Goal: Task Accomplishment & Management: Manage account settings

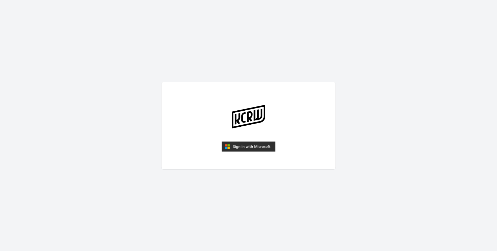
click at [250, 148] on img "submit" at bounding box center [249, 146] width 54 height 10
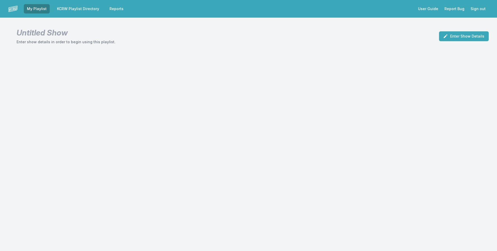
click at [91, 10] on link "KCRW Playlist Directory" at bounding box center [78, 8] width 48 height 9
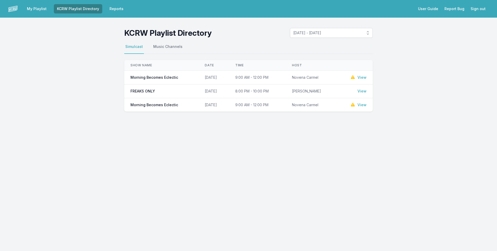
click at [360, 78] on link "View" at bounding box center [362, 77] width 9 height 5
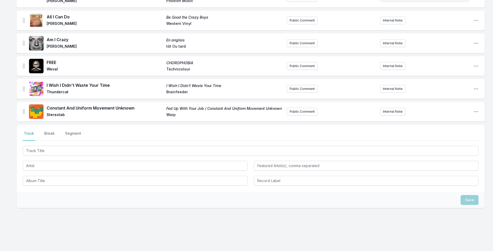
scroll to position [1106, 0]
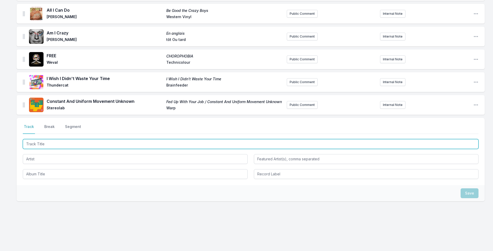
click at [70, 142] on input "Track Title" at bounding box center [250, 144] width 455 height 10
type input "Yamaha"
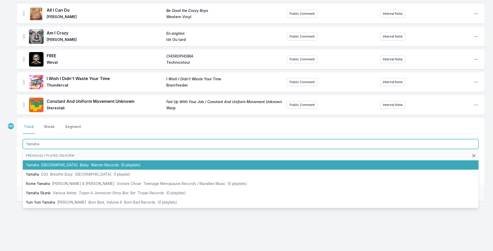
click at [91, 165] on span "Warner Records" at bounding box center [105, 165] width 28 height 4
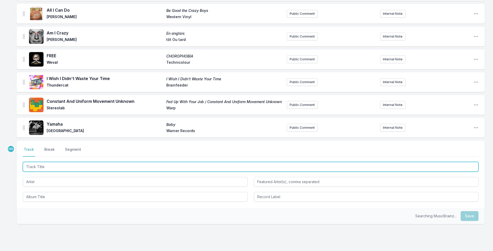
scroll to position [1129, 0]
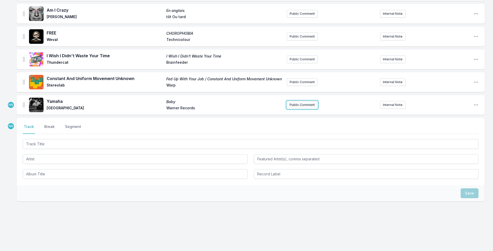
click at [307, 105] on button "Public Comment" at bounding box center [302, 105] width 31 height 8
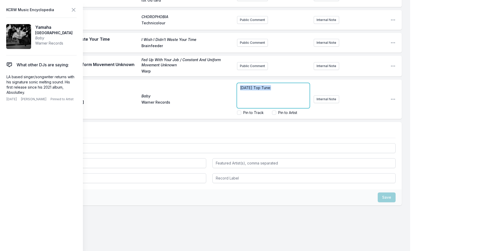
drag, startPoint x: 271, startPoint y: 86, endPoint x: 200, endPoint y: 88, distance: 71.0
click at [200, 88] on div "Yamaha Baby Dijon Warner Records [DATE] Top Tune: Pin to Track Pin to Artist In…" at bounding box center [209, 98] width 385 height 39
click at [283, 87] on p "﻿ [DATE] Top Tune :" at bounding box center [273, 87] width 66 height 5
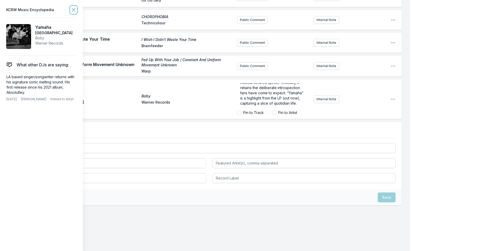
click at [70, 9] on icon at bounding box center [73, 10] width 6 height 6
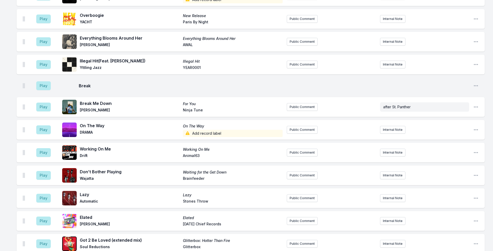
scroll to position [1282, 0]
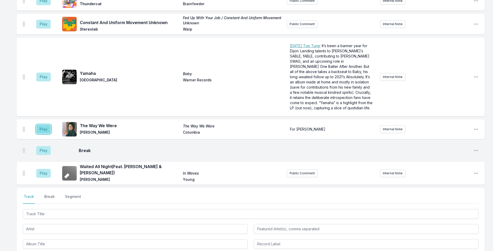
click at [46, 132] on button "Play" at bounding box center [43, 129] width 14 height 9
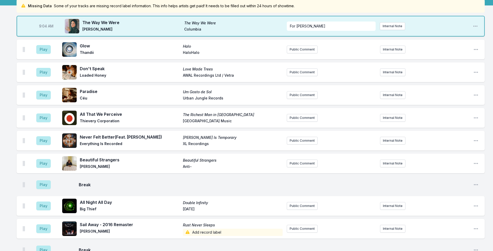
scroll to position [52, 0]
click at [46, 72] on button "Play" at bounding box center [43, 72] width 14 height 9
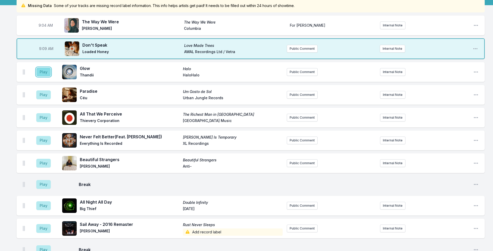
click at [40, 72] on button "Play" at bounding box center [43, 72] width 14 height 9
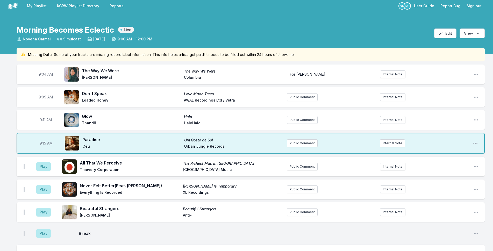
scroll to position [0, 0]
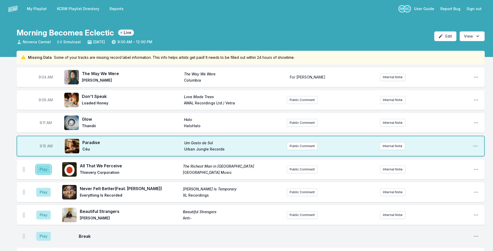
click at [44, 171] on button "Play" at bounding box center [43, 169] width 14 height 9
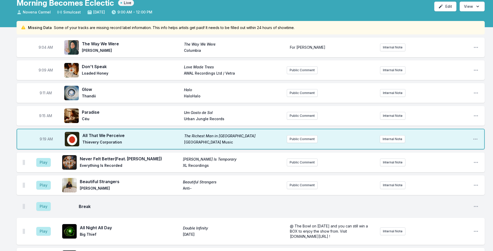
scroll to position [78, 0]
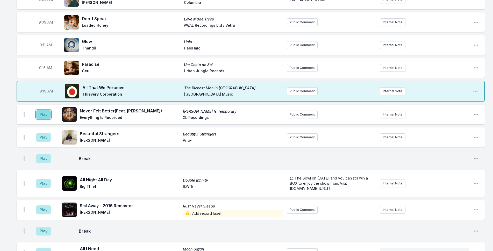
click at [45, 115] on button "Play" at bounding box center [43, 114] width 14 height 9
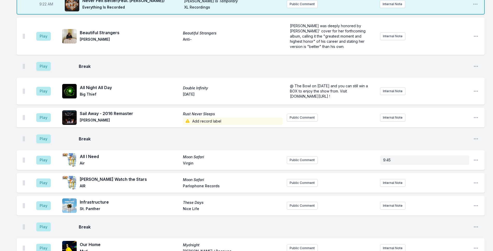
scroll to position [259, 0]
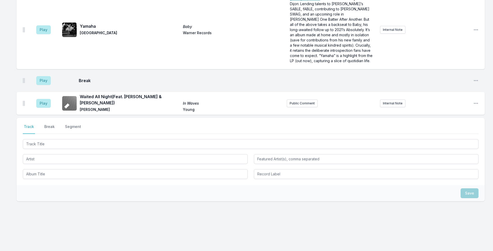
click at [51, 127] on button "Break" at bounding box center [49, 129] width 12 height 10
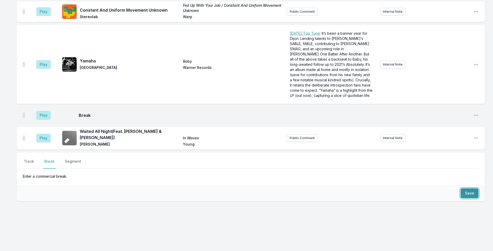
click at [464, 193] on button "Save" at bounding box center [469, 193] width 18 height 10
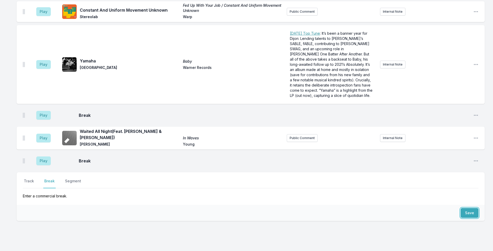
scroll to position [1363, 0]
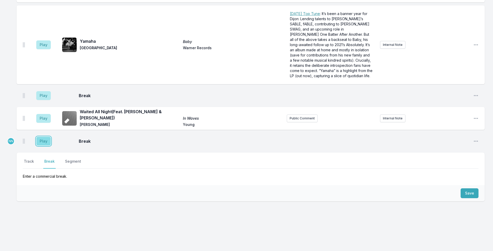
click at [45, 141] on button "Play" at bounding box center [43, 141] width 14 height 9
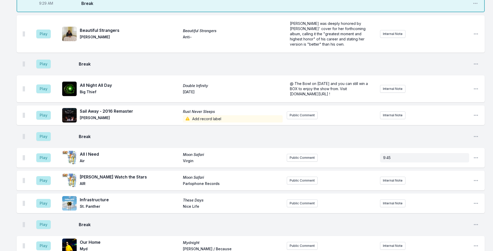
scroll to position [172, 0]
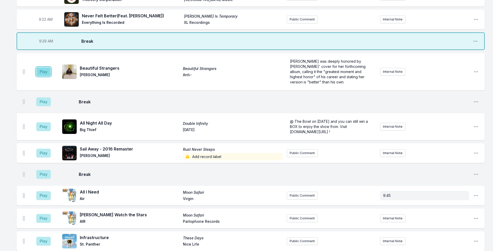
click at [47, 76] on button "Play" at bounding box center [43, 71] width 14 height 9
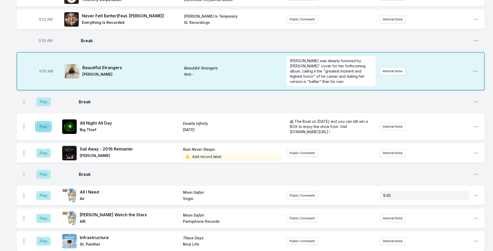
click at [46, 130] on button "Play" at bounding box center [43, 126] width 14 height 9
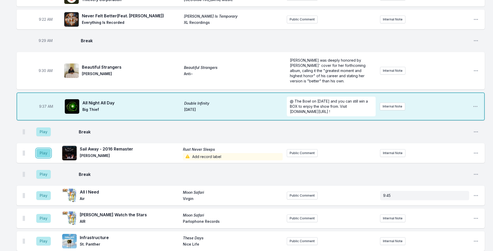
click at [42, 157] on button "Play" at bounding box center [43, 153] width 14 height 9
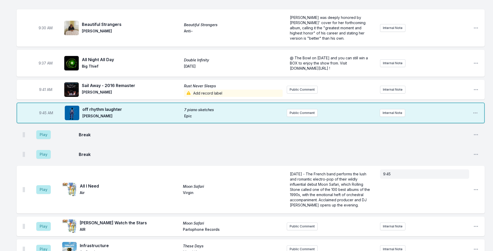
scroll to position [223, 0]
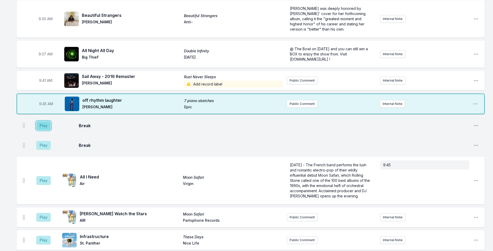
click at [47, 127] on button "Play" at bounding box center [43, 125] width 14 height 9
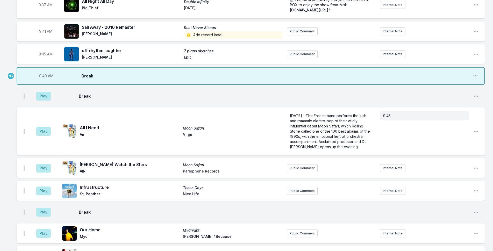
scroll to position [301, 0]
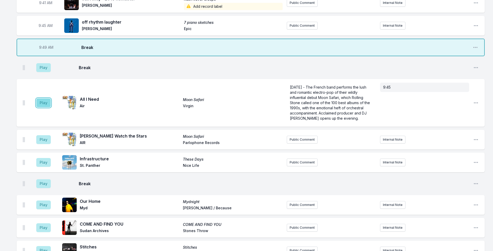
click at [42, 107] on button "Play" at bounding box center [43, 102] width 14 height 9
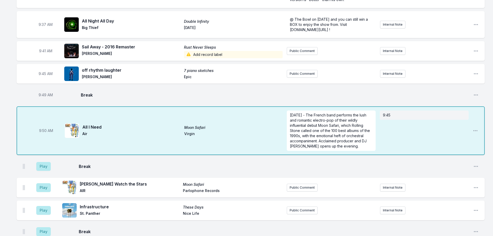
scroll to position [353, 0]
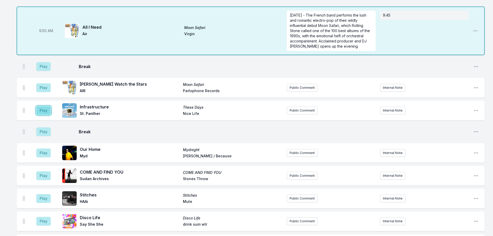
click at [47, 114] on button "Play" at bounding box center [43, 110] width 14 height 9
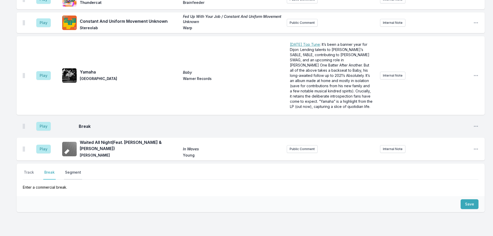
scroll to position [1428, 0]
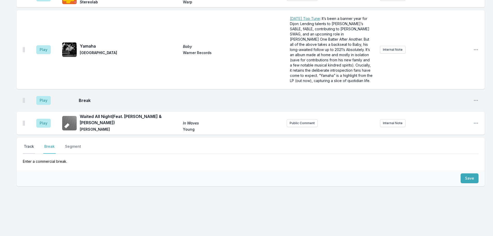
click at [32, 149] on button "Track" at bounding box center [29, 149] width 12 height 10
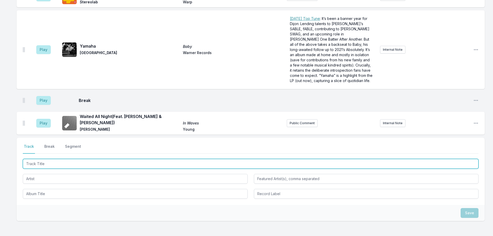
click at [52, 160] on input "Track Title" at bounding box center [250, 164] width 455 height 10
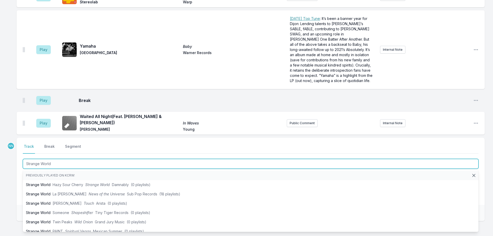
type input "Strange World"
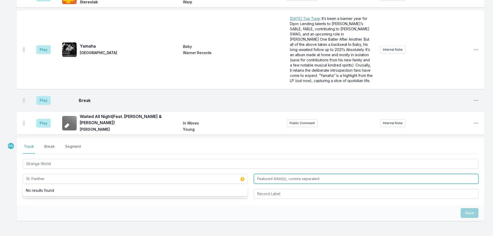
type input "St. Panther"
type input "[PERSON_NAME]"
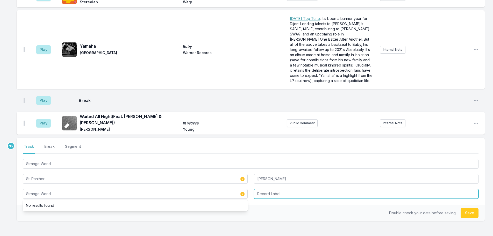
type input "Strange World"
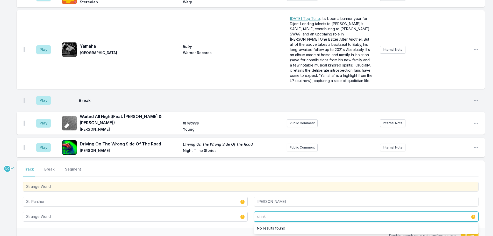
scroll to position [1451, 0]
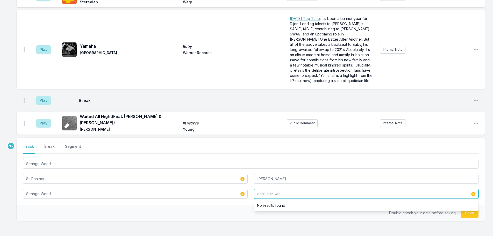
type input "drink sum wtr"
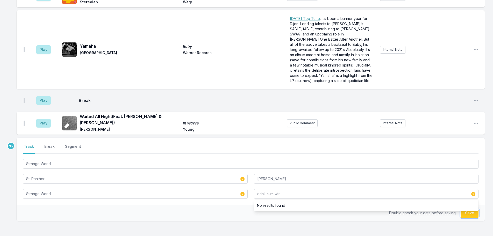
click at [473, 215] on button "Save" at bounding box center [469, 213] width 18 height 10
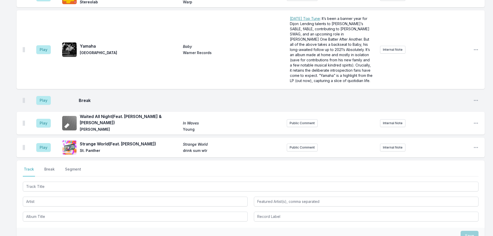
scroll to position [1474, 0]
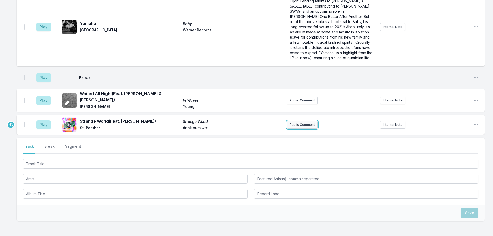
click at [307, 127] on button "Public Comment" at bounding box center [302, 125] width 31 height 8
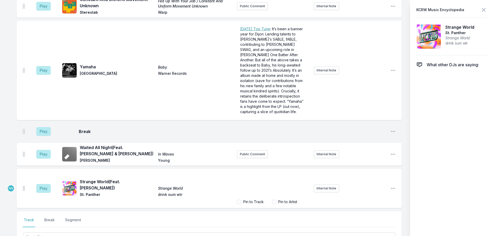
scroll to position [1493, 0]
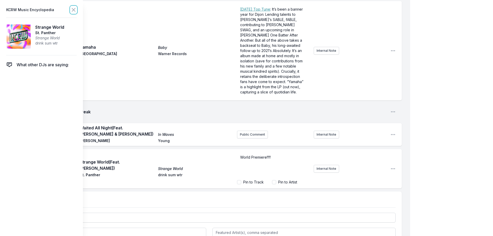
click at [73, 7] on icon at bounding box center [73, 10] width 6 height 6
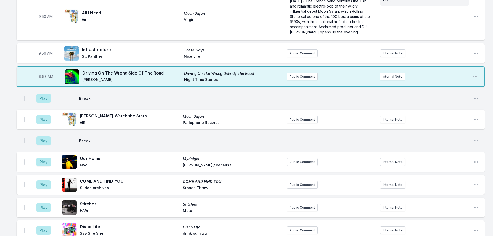
scroll to position [412, 0]
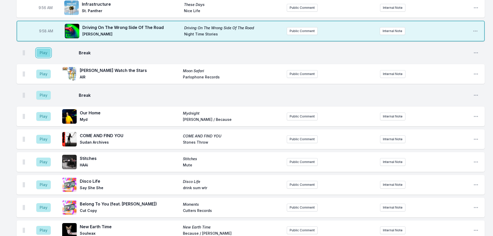
click at [44, 55] on button "Play" at bounding box center [43, 52] width 14 height 9
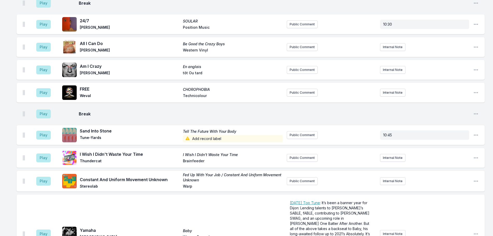
scroll to position [1422, 0]
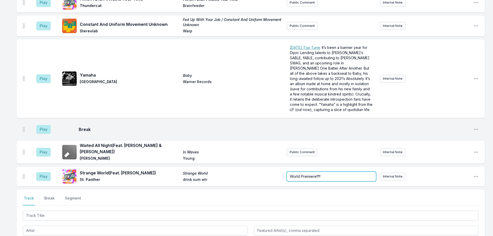
click at [322, 177] on form "World Premiere!!!!!" at bounding box center [331, 176] width 89 height 9
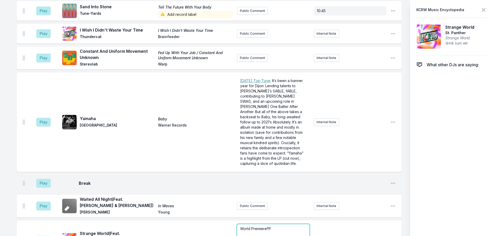
scroll to position [1442, 0]
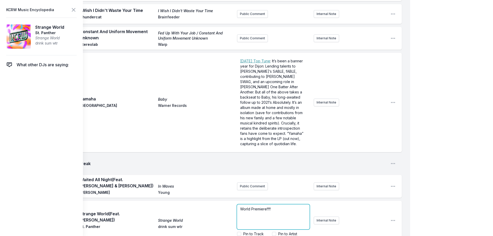
click at [287, 208] on p "World Premiere!!!!!" at bounding box center [273, 209] width 66 height 5
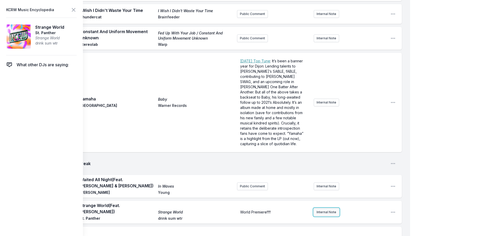
click at [325, 213] on button "Internal Note" at bounding box center [326, 212] width 25 height 8
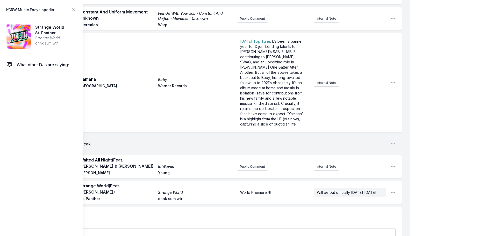
scroll to position [1444, 0]
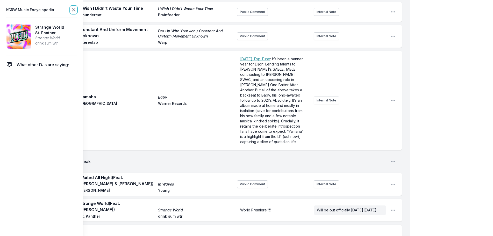
click at [75, 11] on icon at bounding box center [73, 10] width 6 height 6
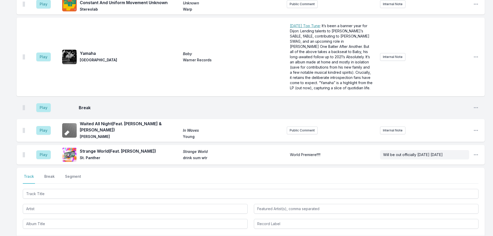
scroll to position [1509, 0]
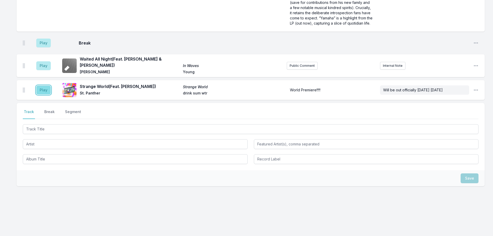
click at [37, 91] on button "Play" at bounding box center [43, 90] width 14 height 9
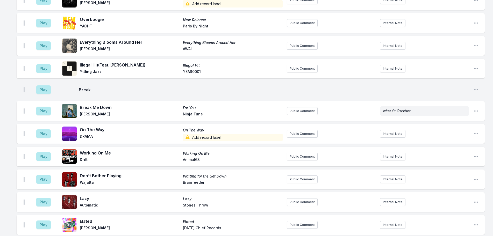
scroll to position [1017, 0]
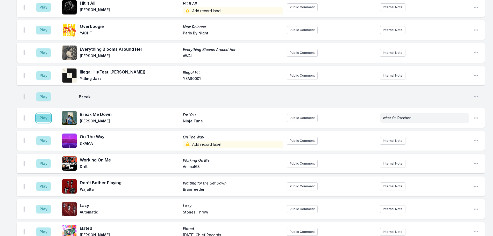
click at [41, 122] on button "Play" at bounding box center [43, 118] width 14 height 9
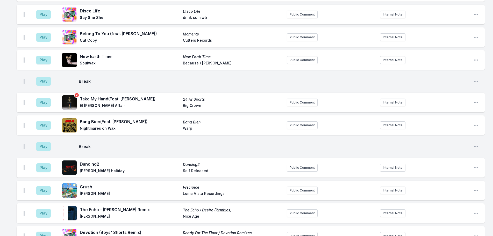
scroll to position [1045, 0]
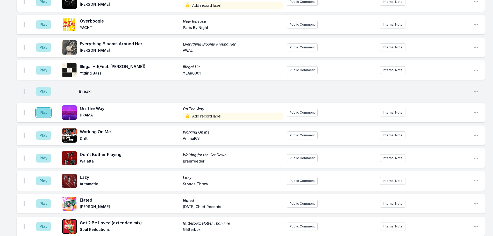
click at [48, 116] on button "Play" at bounding box center [43, 112] width 14 height 9
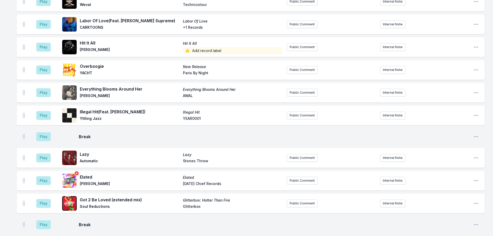
scroll to position [1071, 0]
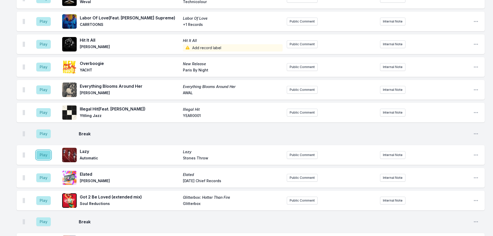
click at [41, 159] on button "Play" at bounding box center [43, 155] width 14 height 9
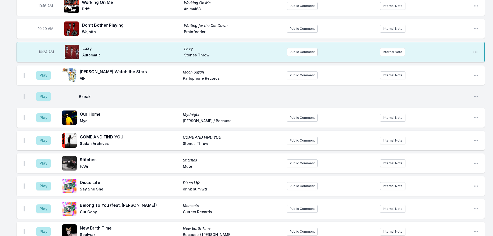
scroll to position [423, 0]
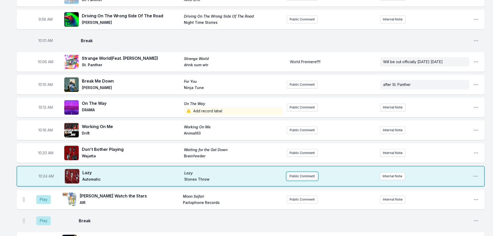
click at [303, 180] on button "Public Comment" at bounding box center [302, 176] width 31 height 8
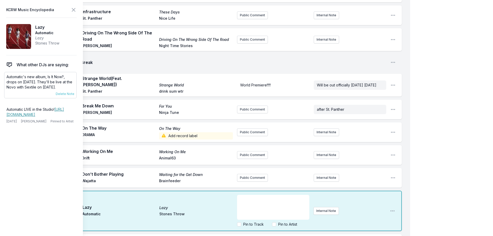
click at [39, 80] on p "Automatic's new album, Is It Now?, drops on [DATE]. They'll be live at the Novo…" at bounding box center [40, 82] width 68 height 16
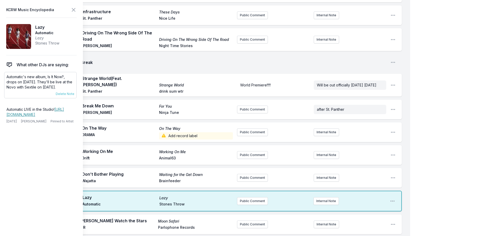
click at [39, 80] on p "Automatic's new album, Is It Now?, drops on [DATE]. They'll be live at the Novo…" at bounding box center [40, 82] width 68 height 16
copy div "Automatic's new album, Is It Now?, drops on [DATE]. They'll be live at the Novo…"
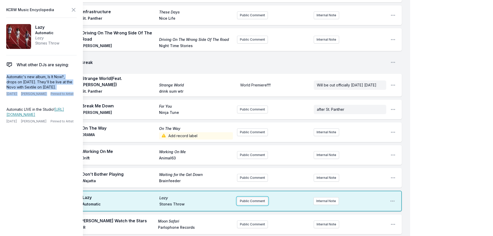
click at [246, 202] on button "Public Comment" at bounding box center [252, 201] width 31 height 8
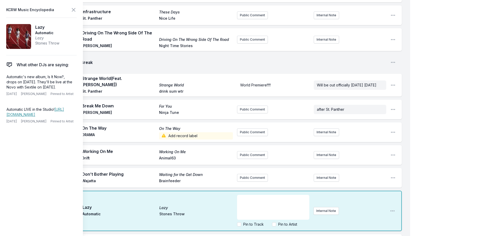
scroll to position [10, 0]
click at [77, 7] on aside "KCRW Music Encyclopedia Lazy Automatic Lazy Stones Throw What other DJs are say…" at bounding box center [41, 118] width 83 height 236
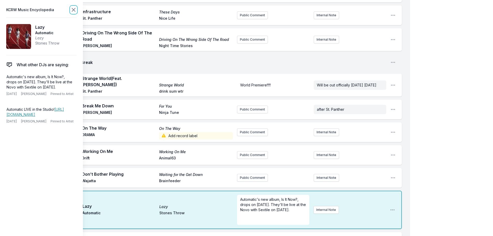
click at [74, 11] on icon at bounding box center [73, 10] width 6 height 6
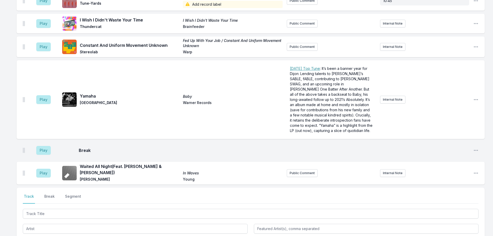
scroll to position [1533, 0]
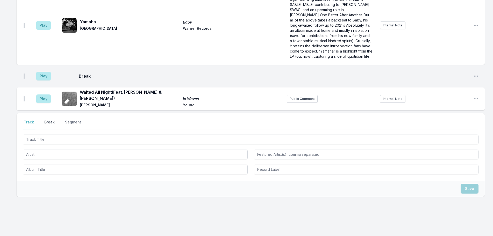
click at [49, 120] on button "Break" at bounding box center [49, 125] width 12 height 10
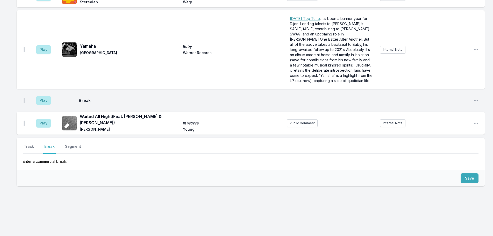
scroll to position [1499, 0]
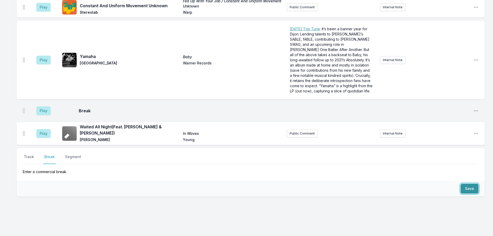
click at [463, 184] on button "Save" at bounding box center [469, 189] width 18 height 10
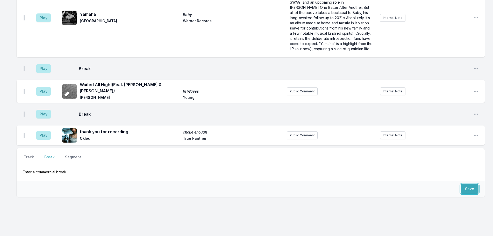
scroll to position [1541, 0]
click at [45, 131] on button "Play" at bounding box center [43, 135] width 14 height 9
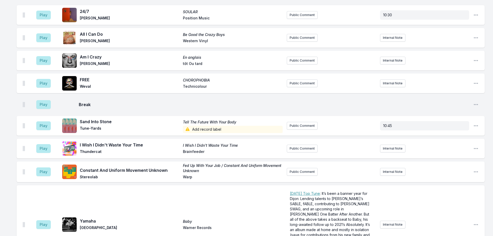
scroll to position [1489, 0]
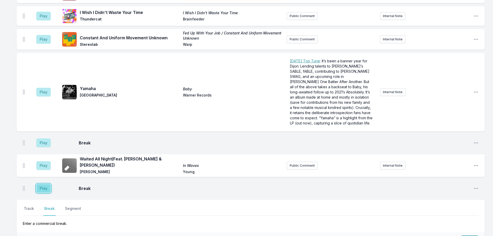
click at [41, 184] on button "Play" at bounding box center [43, 188] width 14 height 9
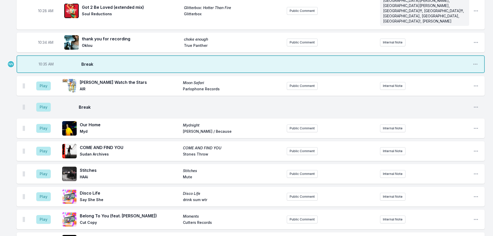
scroll to position [583, 0]
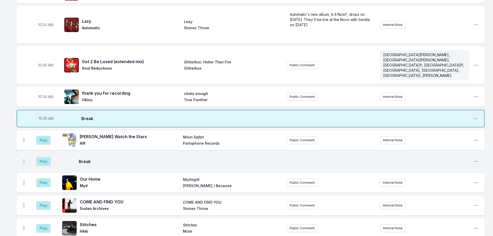
click at [46, 116] on span "10:35 AM" at bounding box center [46, 118] width 15 height 5
click at [41, 114] on input "10:35" at bounding box center [46, 119] width 29 height 10
type input "10:33"
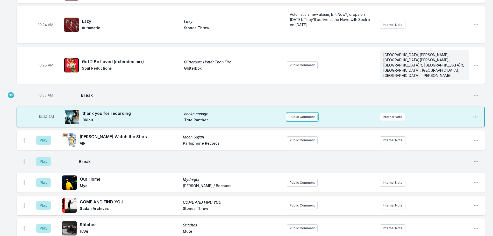
click at [311, 113] on button "Public Comment" at bounding box center [302, 117] width 31 height 8
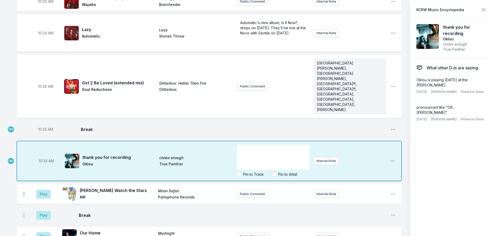
scroll to position [609, 0]
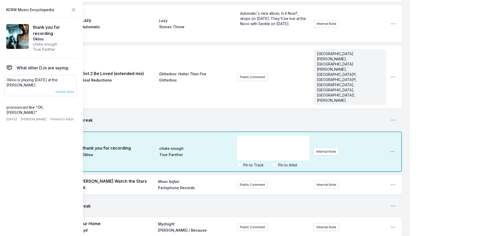
click at [25, 80] on p "Oklou is playing [DATE] at the [PERSON_NAME]" at bounding box center [40, 82] width 68 height 10
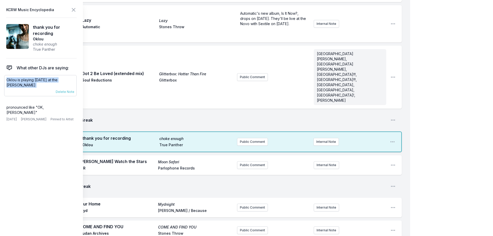
click at [25, 80] on p "Oklou is playing [DATE] at the [PERSON_NAME]" at bounding box center [40, 82] width 68 height 10
copy div "[PERSON_NAME] is playing [DATE] at the [PERSON_NAME] [DATE] [PERSON_NAME] Pinne…"
click at [258, 138] on button "Public Comment" at bounding box center [252, 142] width 31 height 8
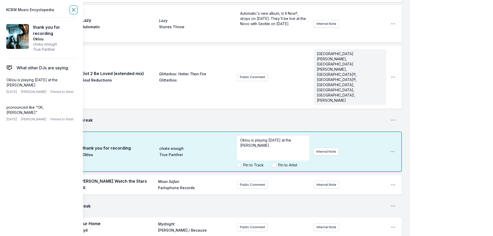
click at [74, 10] on icon at bounding box center [73, 9] width 3 height 3
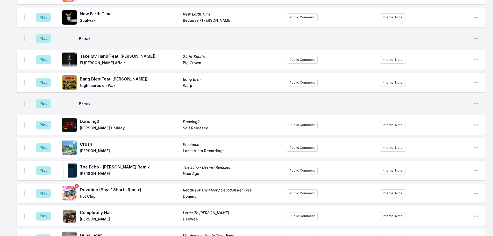
scroll to position [971, 0]
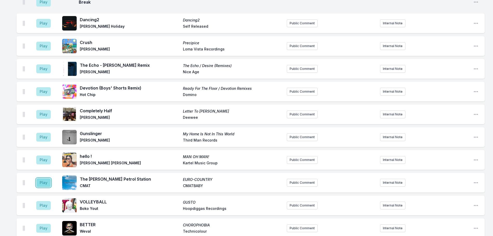
click at [42, 178] on button "Play" at bounding box center [43, 182] width 14 height 9
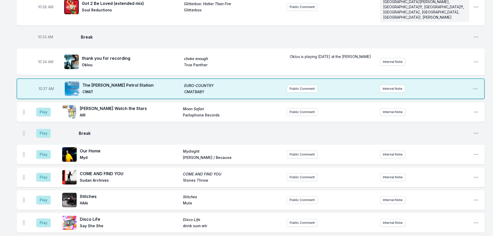
scroll to position [609, 0]
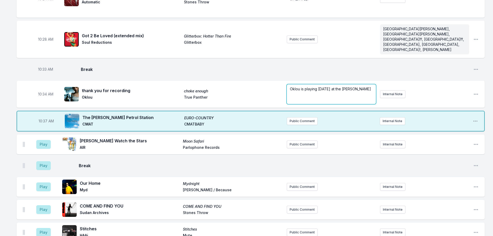
click at [326, 84] on div "Oklou is playing [DATE] at the [PERSON_NAME] ﻿ ﻿" at bounding box center [331, 94] width 89 height 20
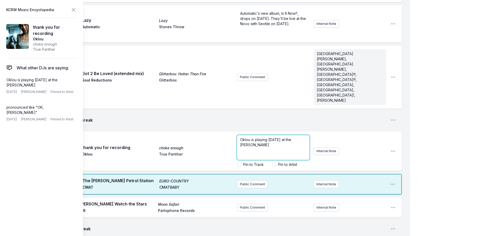
click at [290, 137] on p "Oklou is playing [DATE] at the [PERSON_NAME]" at bounding box center [273, 142] width 66 height 10
drag, startPoint x: 292, startPoint y: 113, endPoint x: 253, endPoint y: 118, distance: 38.6
click at [253, 137] on span "Oklou is playing [DATE] at the [PERSON_NAME], [DATE]" at bounding box center [266, 142] width 52 height 10
click at [73, 8] on icon at bounding box center [73, 10] width 6 height 6
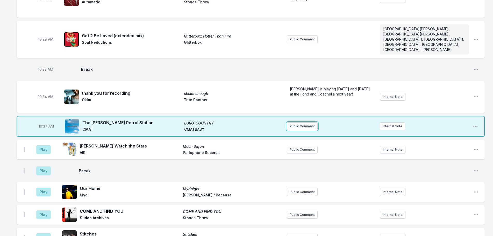
click at [300, 122] on button "Public Comment" at bounding box center [302, 126] width 31 height 8
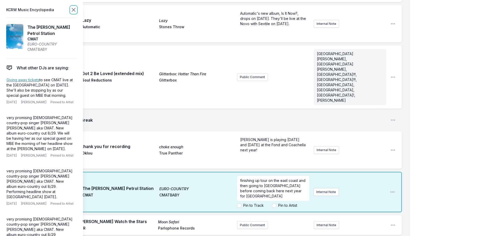
click at [72, 10] on icon at bounding box center [73, 10] width 6 height 6
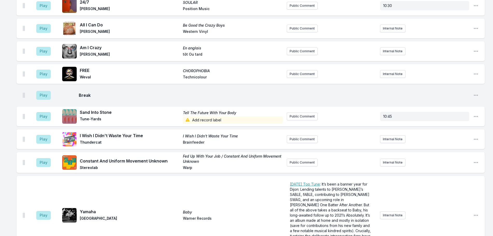
scroll to position [1561, 0]
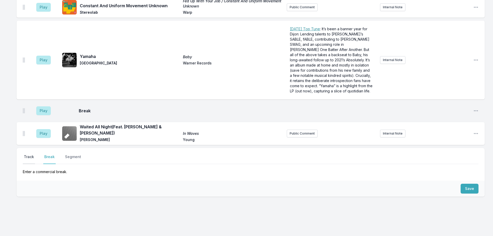
click at [28, 154] on button "Track" at bounding box center [29, 159] width 12 height 10
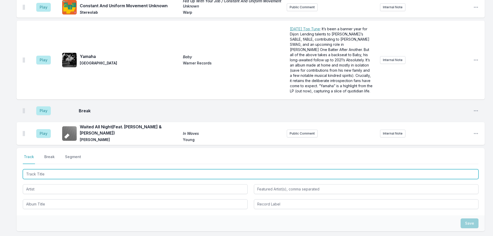
click at [41, 169] on input "Track Title" at bounding box center [250, 174] width 455 height 10
type input "no cap"
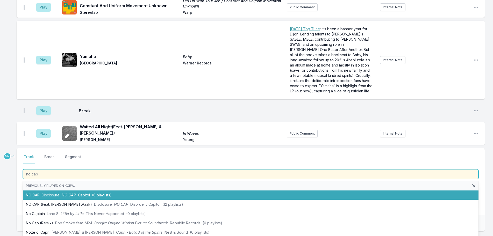
click at [59, 193] on span "Disclosure" at bounding box center [51, 195] width 18 height 4
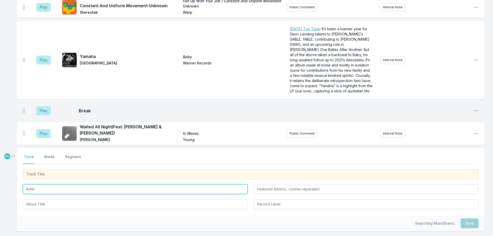
click at [60, 184] on input "Artist" at bounding box center [135, 189] width 225 height 10
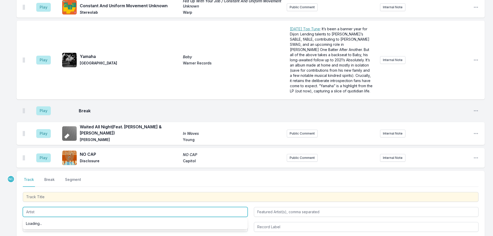
scroll to position [1584, 0]
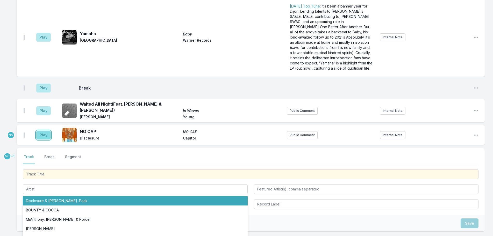
click at [45, 131] on button "Play" at bounding box center [43, 135] width 14 height 9
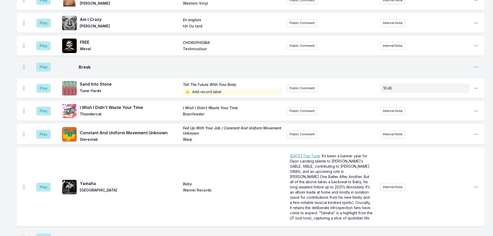
scroll to position [1558, 0]
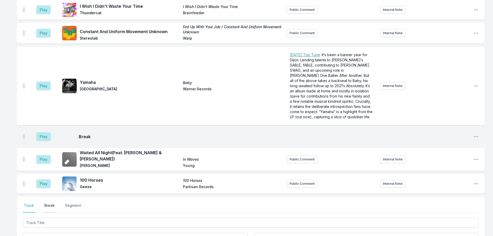
click at [47, 203] on button "Break" at bounding box center [49, 208] width 12 height 10
click at [467, 233] on button "Save" at bounding box center [469, 238] width 18 height 10
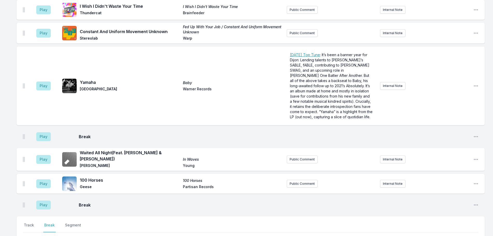
scroll to position [1577, 0]
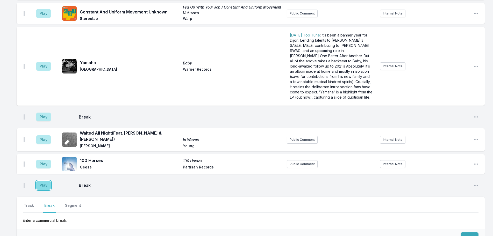
click at [45, 181] on button "Play" at bounding box center [43, 185] width 14 height 9
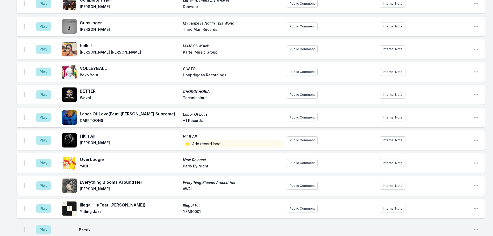
scroll to position [1626, 0]
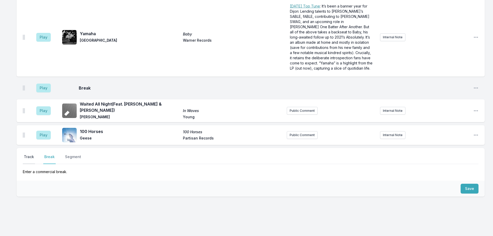
click at [29, 154] on button "Track" at bounding box center [29, 159] width 12 height 10
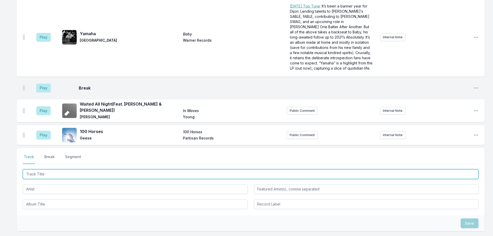
click at [48, 169] on input "Track Title" at bounding box center [250, 174] width 455 height 10
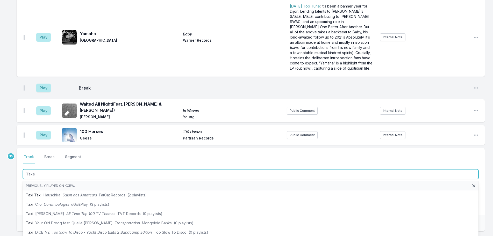
type input "Taxes"
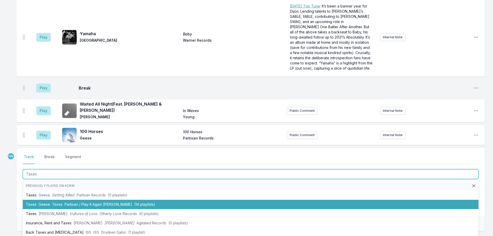
click at [66, 202] on span "Partisan / Play It Again [PERSON_NAME]" at bounding box center [98, 204] width 68 height 4
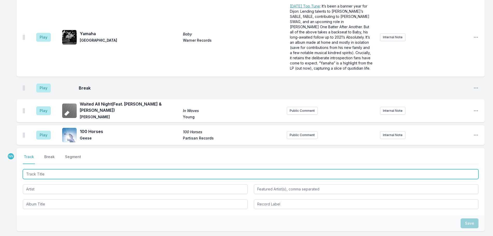
scroll to position [1649, 0]
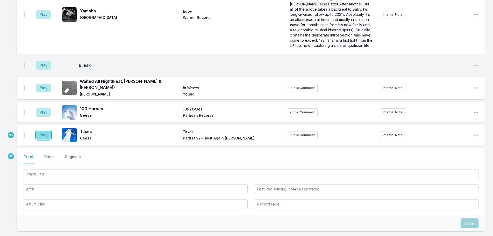
click at [43, 131] on button "Play" at bounding box center [43, 135] width 14 height 9
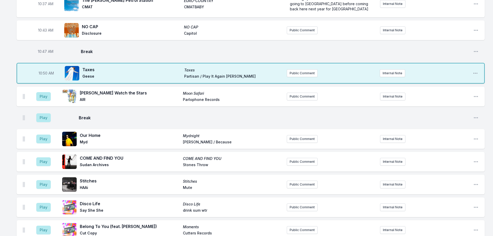
scroll to position [665, 0]
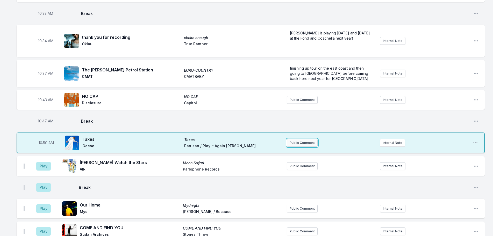
click at [290, 139] on button "Public Comment" at bounding box center [302, 143] width 31 height 8
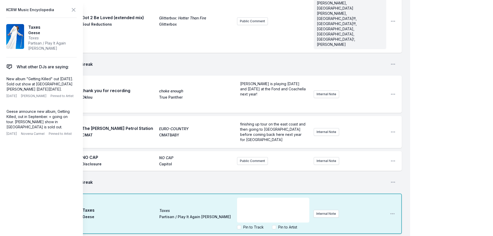
click at [259, 200] on p "﻿" at bounding box center [273, 202] width 66 height 5
click at [71, 9] on icon at bounding box center [73, 10] width 6 height 6
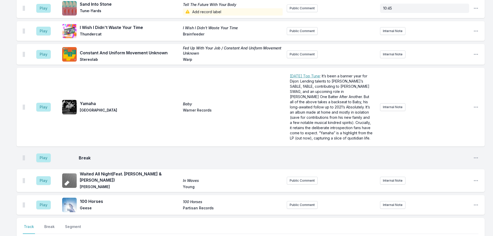
scroll to position [1649, 0]
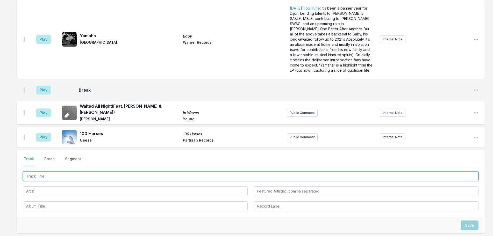
click at [48, 171] on input "Track Title" at bounding box center [250, 176] width 455 height 10
type input "Run Free"
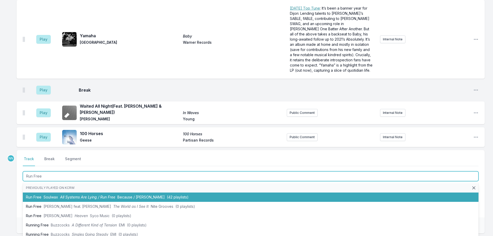
click at [51, 195] on span "Soulwax" at bounding box center [50, 197] width 14 height 4
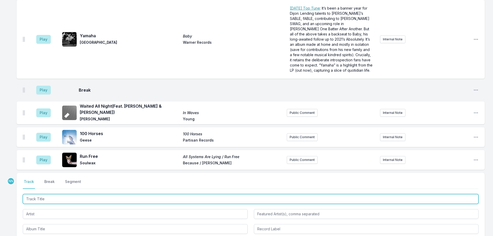
scroll to position [1672, 0]
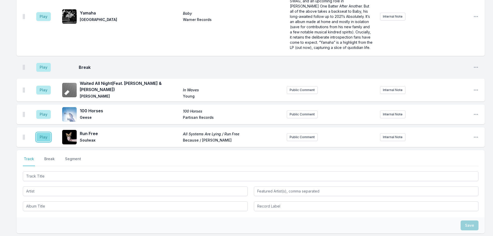
click at [44, 133] on button "Play" at bounding box center [43, 137] width 14 height 9
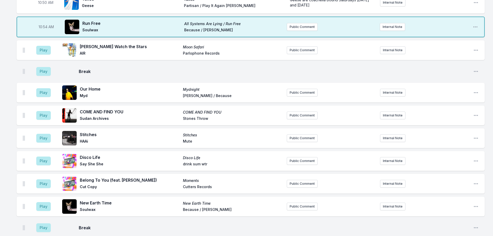
scroll to position [739, 0]
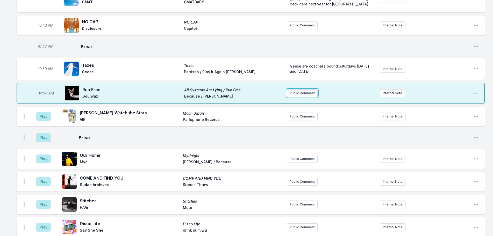
click at [294, 89] on button "Public Comment" at bounding box center [302, 93] width 31 height 8
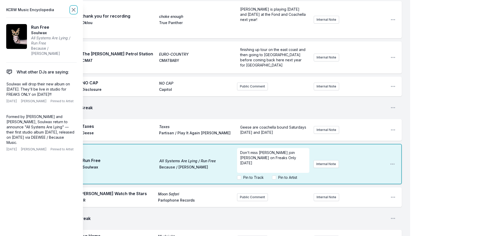
click at [73, 9] on icon at bounding box center [73, 10] width 6 height 6
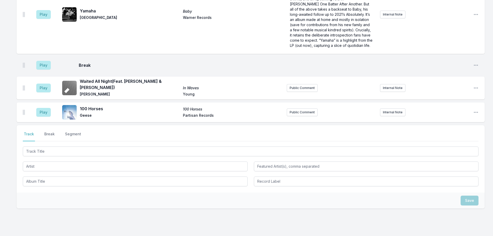
scroll to position [1710, 0]
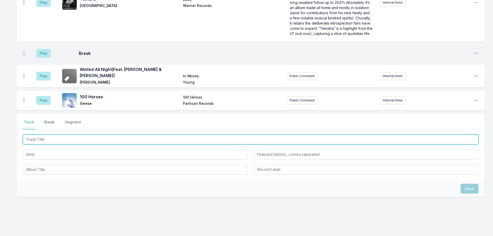
click at [68, 135] on input "Track Title" at bounding box center [250, 140] width 455 height 10
click at [37, 135] on input "No Tango Valor" at bounding box center [250, 140] width 455 height 10
type input "No Tengo Valor"
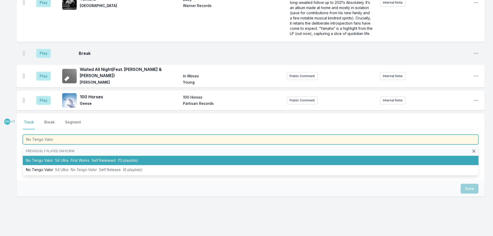
click at [46, 156] on li "No Tengo Valor 54 Ultra First Works Self Released (13 playlists)" at bounding box center [250, 160] width 455 height 9
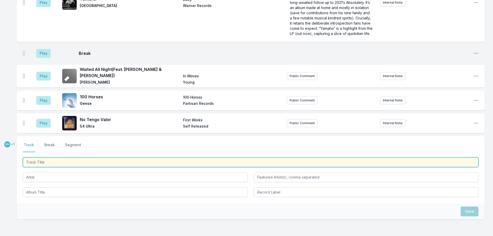
scroll to position [1733, 0]
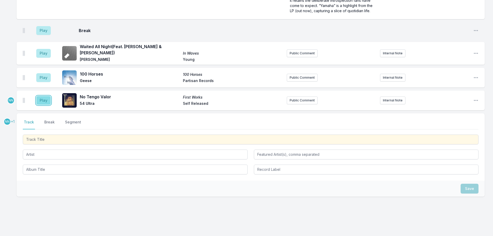
click at [46, 96] on button "Play" at bounding box center [43, 100] width 14 height 9
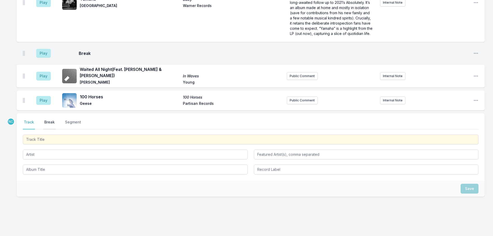
click at [53, 120] on button "Break" at bounding box center [49, 125] width 12 height 10
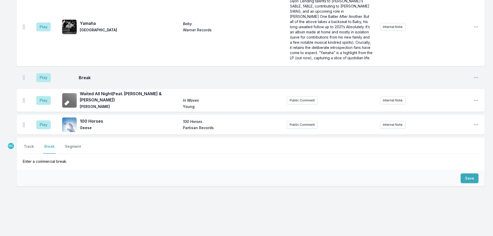
scroll to position [1699, 0]
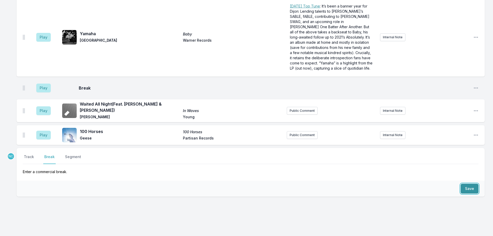
click at [462, 184] on button "Save" at bounding box center [469, 189] width 18 height 10
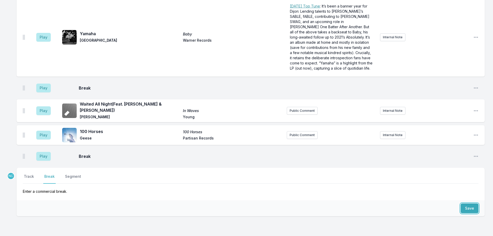
scroll to position [1718, 0]
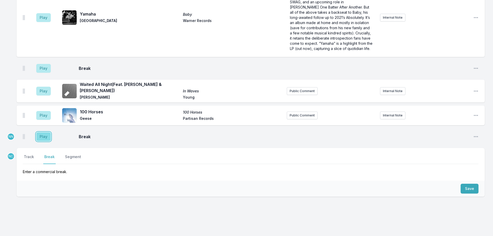
click at [46, 132] on button "Play" at bounding box center [43, 136] width 14 height 9
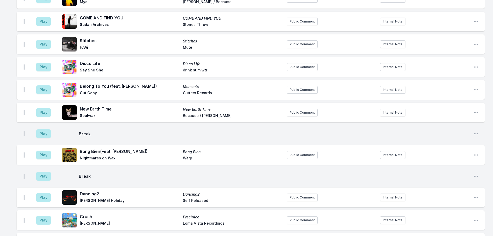
scroll to position [967, 0]
click at [40, 150] on button "Play" at bounding box center [43, 154] width 14 height 9
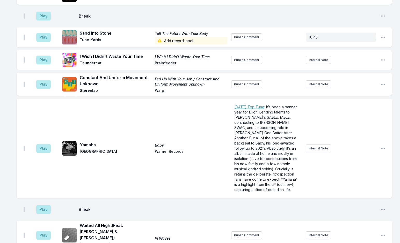
scroll to position [1802, 0]
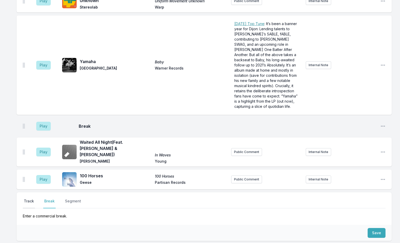
click at [26, 199] on button "Track" at bounding box center [29, 204] width 12 height 10
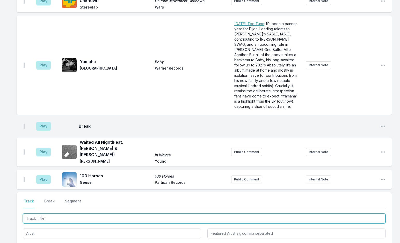
click at [51, 214] on input "Track Title" at bounding box center [204, 219] width 363 height 10
type input "Kowloo"
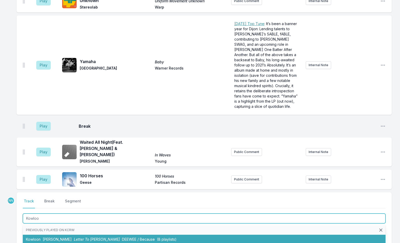
click at [74, 237] on span "Letter To [PERSON_NAME]" at bounding box center [97, 239] width 46 height 4
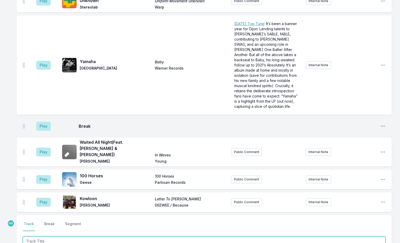
scroll to position [1825, 0]
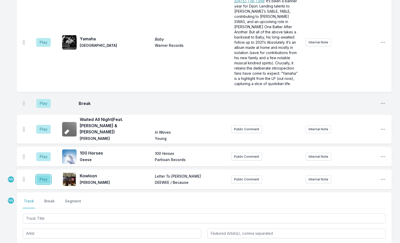
click at [46, 175] on button "Play" at bounding box center [43, 179] width 14 height 9
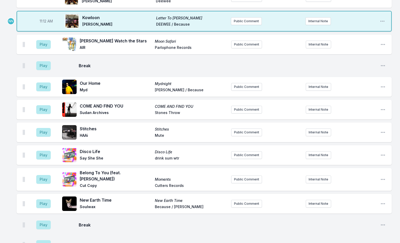
scroll to position [919, 0]
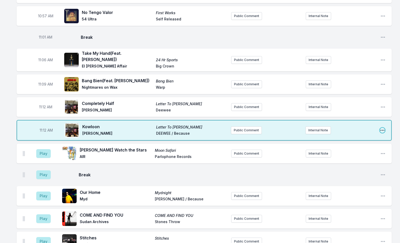
click at [380, 128] on icon "Open playlist item options" at bounding box center [382, 130] width 5 height 5
click at [357, 155] on button "Delete Entry" at bounding box center [356, 159] width 58 height 9
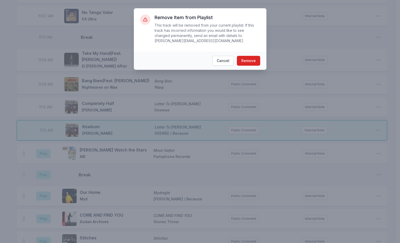
scroll to position [913, 0]
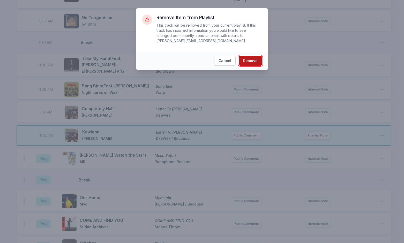
click at [257, 56] on button "Remove" at bounding box center [250, 61] width 23 height 10
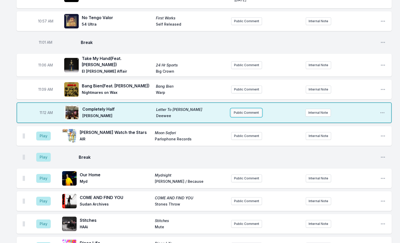
click at [235, 109] on button "Public Comment" at bounding box center [246, 113] width 31 height 8
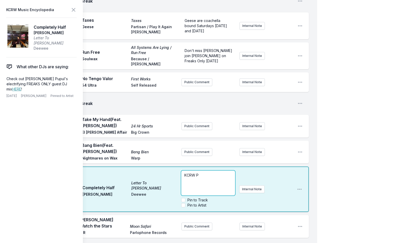
click at [197, 173] on span "KCRW P" at bounding box center [191, 175] width 14 height 4
drag, startPoint x: 200, startPoint y: 156, endPoint x: 213, endPoint y: 156, distance: 12.7
click at [213, 173] on p "[PERSON_NAME] & KCRW Presents @ El Cid 9/18" at bounding box center [207, 178] width 47 height 10
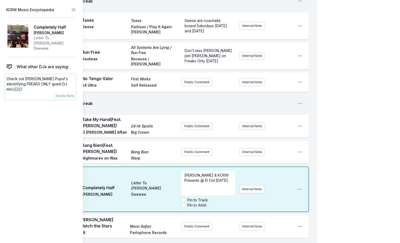
click at [11, 76] on p "Check out [PERSON_NAME] Pupul's electrifying FREAKS ONLY guest DJ mix HERE !" at bounding box center [40, 84] width 68 height 16
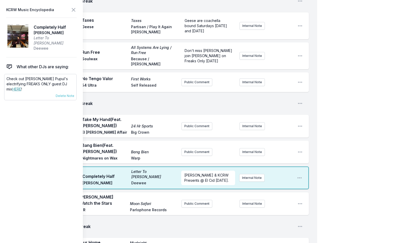
click at [11, 76] on p "Check out [PERSON_NAME] Pupul's electrifying FREAKS ONLY guest DJ mix HERE !" at bounding box center [40, 84] width 68 height 16
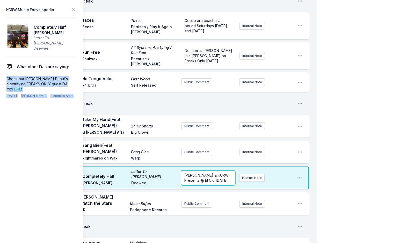
click at [221, 173] on p "[PERSON_NAME] & KCRW Presents @ El Cid [DATE]." at bounding box center [207, 178] width 47 height 10
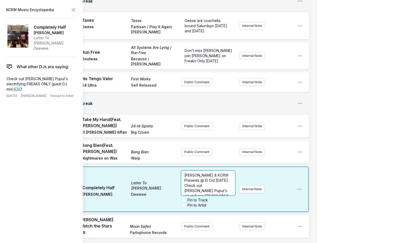
scroll to position [26, 0]
click at [21, 87] on link "HERE" at bounding box center [16, 89] width 9 height 4
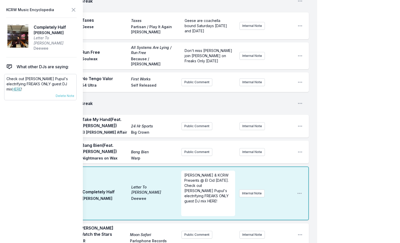
scroll to position [0, 0]
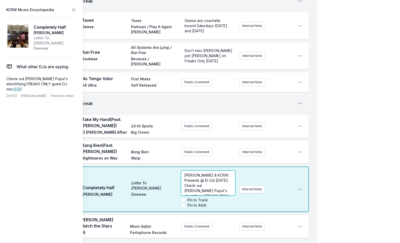
drag, startPoint x: 192, startPoint y: 177, endPoint x: 185, endPoint y: 173, distance: 8.1
click at [183, 176] on form "[PERSON_NAME] & KCRW Presents @ El Cid [DATE]. Check out [PERSON_NAME] Pupul's …" at bounding box center [208, 189] width 54 height 37
drag, startPoint x: 200, startPoint y: 156, endPoint x: 192, endPoint y: 156, distance: 8.5
click at [192, 156] on span "[PERSON_NAME] & KCRW Presents @ El Cid [DATE]. Check out [PERSON_NAME] Pupul's …" at bounding box center [206, 168] width 45 height 30
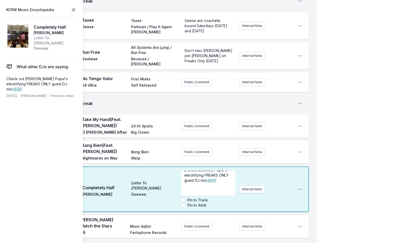
click at [73, 10] on icon at bounding box center [73, 10] width 6 height 6
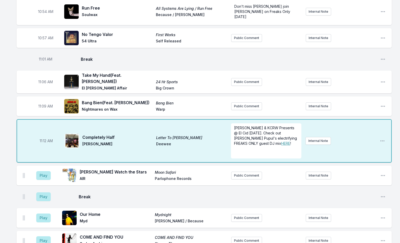
scroll to position [888, 0]
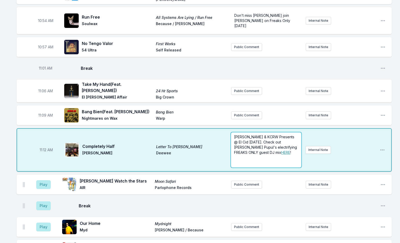
click at [280, 135] on span "[PERSON_NAME] & KCRW Presents @ El Cid [DATE]. Check out [PERSON_NAME] Pupul's …" at bounding box center [266, 145] width 64 height 20
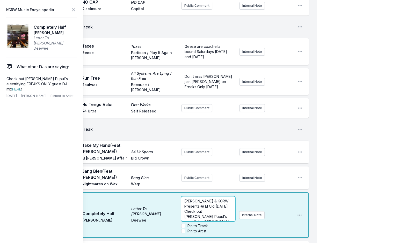
click at [197, 199] on span "[PERSON_NAME] & KCRW Presents @ El Cid [DATE]. Check out [PERSON_NAME] Pupul's …" at bounding box center [206, 214] width 45 height 30
click at [199, 199] on span "[PERSON_NAME] & KCRW Presents @ El Cid [DATE]. Check out [PERSON_NAME] Pupul's …" at bounding box center [206, 214] width 45 height 30
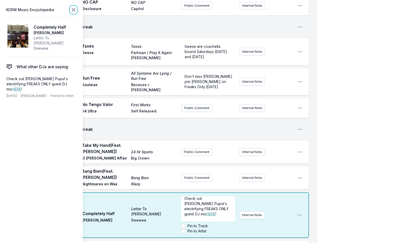
click at [73, 10] on icon at bounding box center [73, 10] width 6 height 6
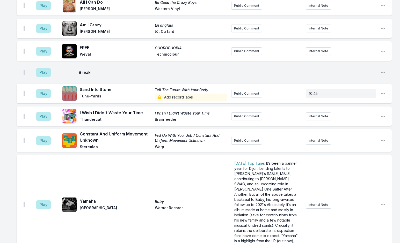
scroll to position [1820, 0]
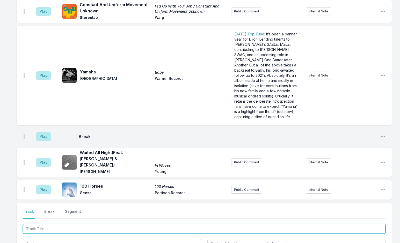
click at [62, 224] on input "Track Title" at bounding box center [204, 229] width 363 height 10
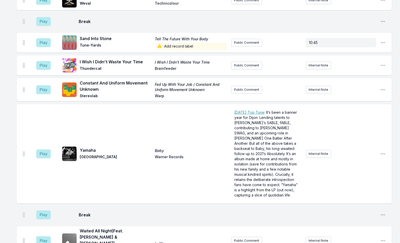
scroll to position [1865, 0]
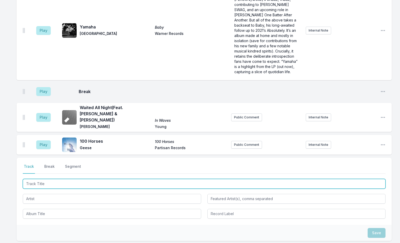
click at [57, 179] on input "Track Title" at bounding box center [204, 184] width 363 height 10
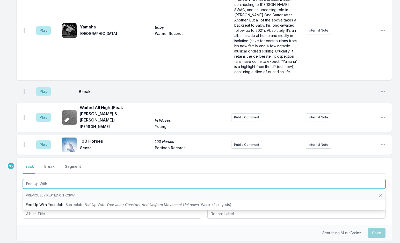
type input "Fed Up With"
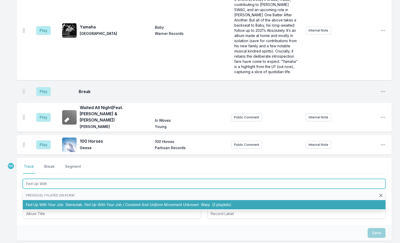
click at [61, 200] on li "Fed Up With Your Job Stereolab Fed Up With Your Job / Constant And Uniform Move…" at bounding box center [204, 204] width 363 height 9
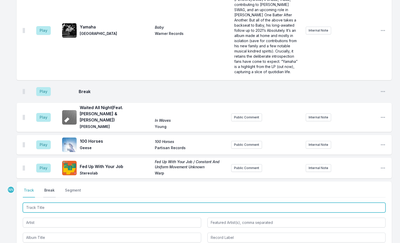
scroll to position [1889, 0]
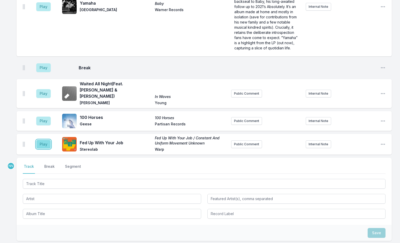
click at [41, 140] on button "Play" at bounding box center [43, 144] width 14 height 9
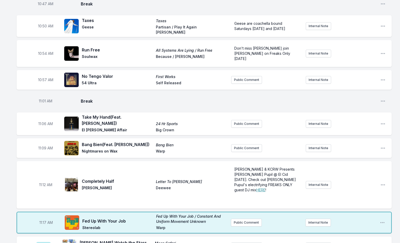
scroll to position [853, 0]
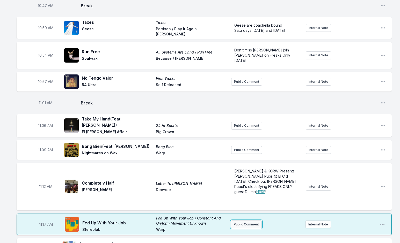
click at [244, 221] on button "Public Comment" at bounding box center [246, 225] width 31 height 8
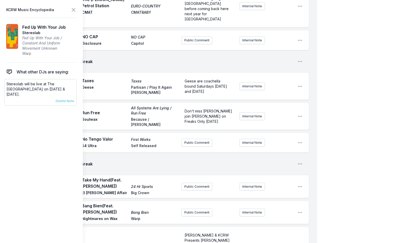
click at [31, 87] on p "Stereolab will be live at The [GEOGRAPHIC_DATA] on [DATE] & [DATE]." at bounding box center [40, 90] width 68 height 16
copy div "Stereolab will be live at The [GEOGRAPHIC_DATA] on [DATE] & [DATE]. [DATE] [PER…"
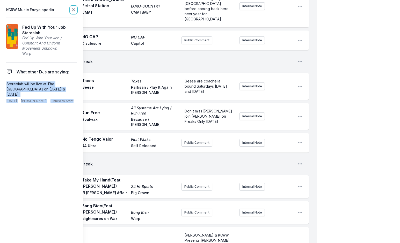
click at [74, 7] on icon at bounding box center [73, 10] width 6 height 6
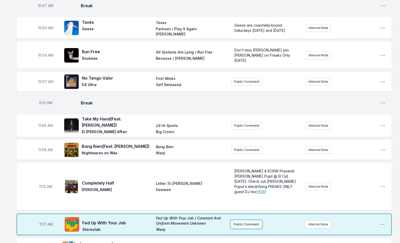
click at [245, 221] on button "Public Comment" at bounding box center [246, 225] width 31 height 8
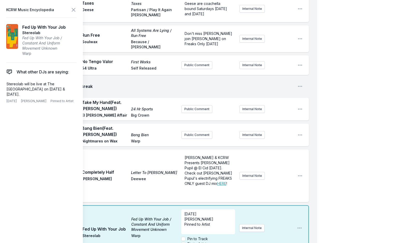
scroll to position [20, 0]
drag, startPoint x: 201, startPoint y: 188, endPoint x: 177, endPoint y: 191, distance: 23.7
click at [177, 206] on div "11:17 AM Fed Up With Your Job Fed Up With Your Job / Constant And Uniform Movem…" at bounding box center [163, 229] width 292 height 46
drag, startPoint x: 212, startPoint y: 202, endPoint x: 172, endPoint y: 203, distance: 39.9
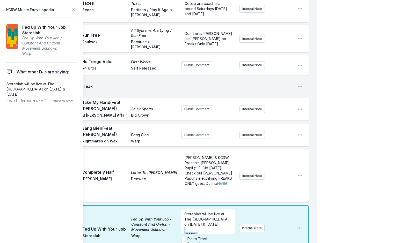
click at [172, 206] on div "11:17 AM Fed Up With Your Job Fed Up With Your Job / Constant And Uniform Movem…" at bounding box center [163, 229] width 292 height 46
click at [74, 10] on icon at bounding box center [73, 9] width 3 height 3
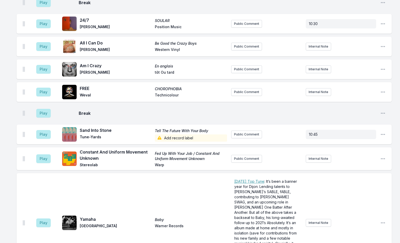
scroll to position [1308, 0]
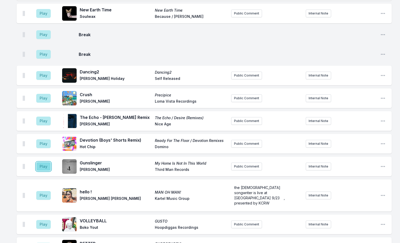
click at [42, 162] on button "Play" at bounding box center [43, 166] width 14 height 9
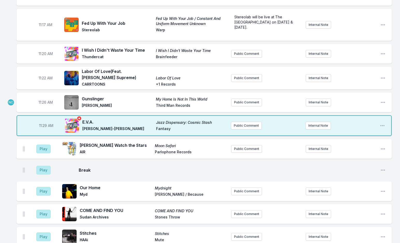
scroll to position [1075, 0]
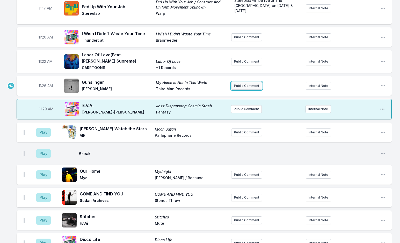
click at [236, 82] on button "Public Comment" at bounding box center [246, 86] width 31 height 8
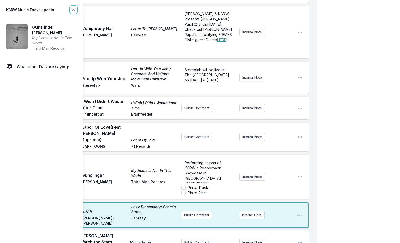
click at [75, 10] on icon at bounding box center [73, 10] width 6 height 6
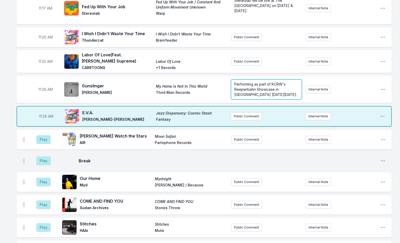
click at [249, 82] on span "Performing as part of KCRW's Reeperbahn Showcase in [GEOGRAPHIC_DATA] [DATE][DA…" at bounding box center [265, 89] width 63 height 15
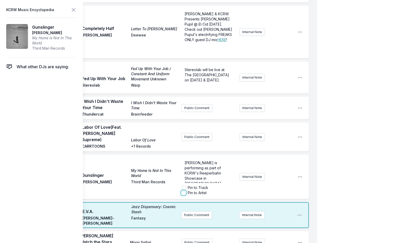
click at [184, 191] on input "Pin to Artist" at bounding box center [184, 193] width 4 height 4
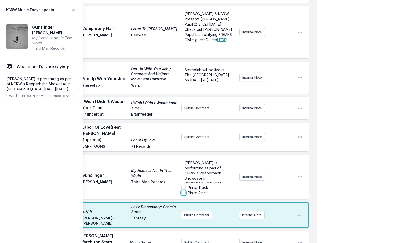
checkbox input "true"
click at [71, 10] on icon at bounding box center [73, 10] width 6 height 6
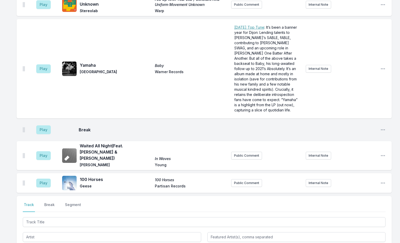
scroll to position [1930, 0]
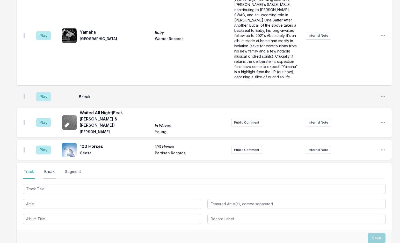
click at [48, 169] on button "Break" at bounding box center [49, 174] width 12 height 10
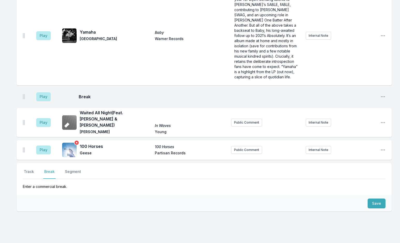
scroll to position [1895, 0]
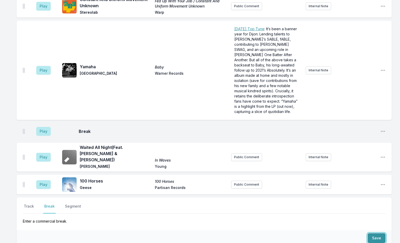
click at [372, 234] on button "Save" at bounding box center [377, 239] width 18 height 10
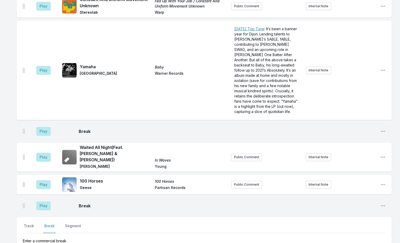
scroll to position [1915, 0]
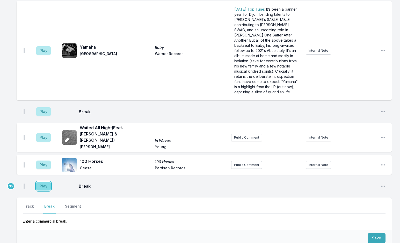
click at [46, 182] on button "Play" at bounding box center [43, 186] width 14 height 9
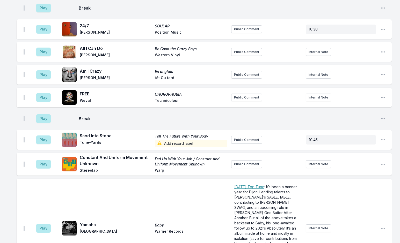
scroll to position [1760, 0]
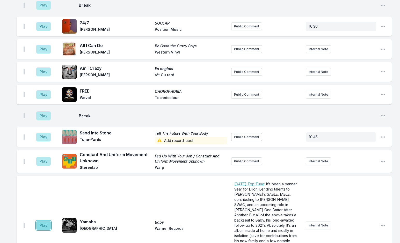
click at [42, 221] on button "Play" at bounding box center [43, 225] width 14 height 9
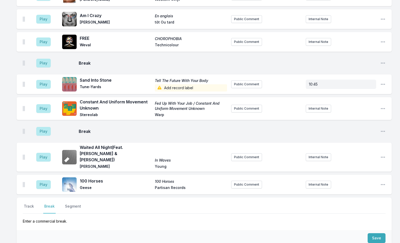
scroll to position [1518, 0]
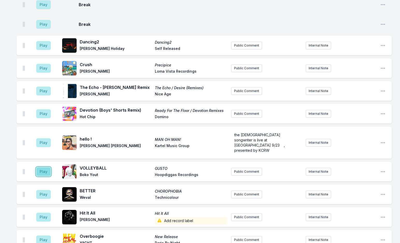
click at [49, 168] on button "Play" at bounding box center [43, 172] width 14 height 9
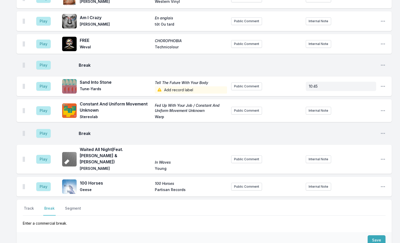
scroll to position [1938, 0]
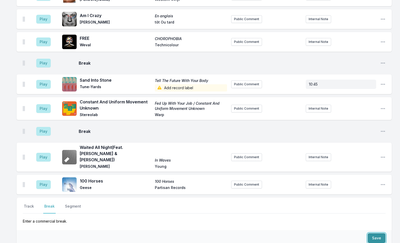
click at [376, 234] on button "Save" at bounding box center [377, 239] width 18 height 10
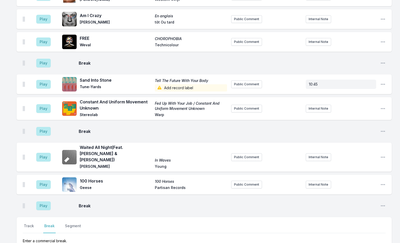
scroll to position [1957, 0]
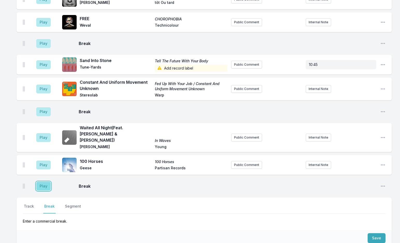
click at [48, 182] on button "Play" at bounding box center [43, 186] width 14 height 9
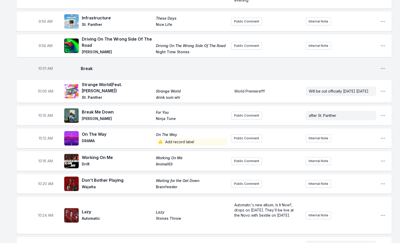
scroll to position [1876, 0]
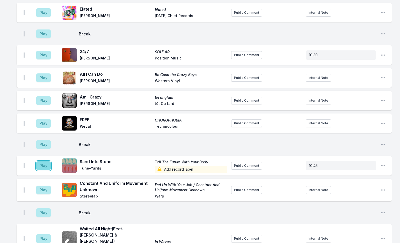
click at [42, 162] on button "Play" at bounding box center [43, 166] width 14 height 9
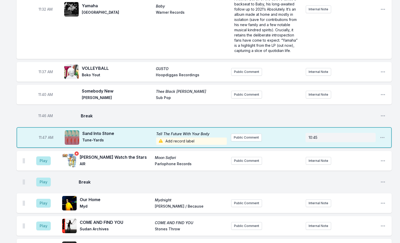
scroll to position [1255, 0]
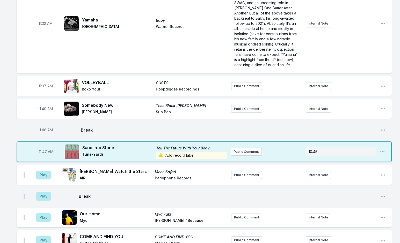
click at [177, 152] on span "Add record label" at bounding box center [191, 155] width 71 height 7
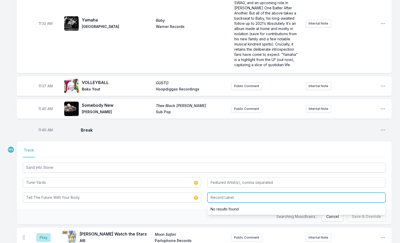
click at [214, 193] on input "Record Label" at bounding box center [296, 198] width 178 height 10
type input "[DATE]"
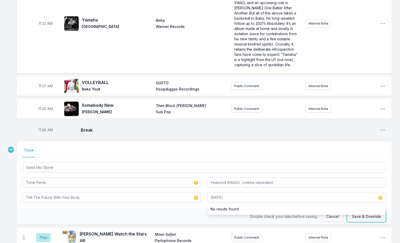
click at [357, 212] on button "Save & Override" at bounding box center [366, 217] width 38 height 10
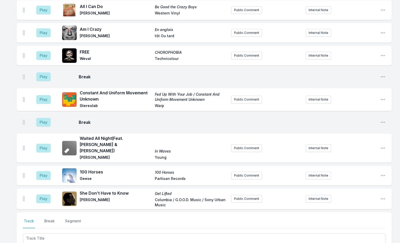
scroll to position [2016, 0]
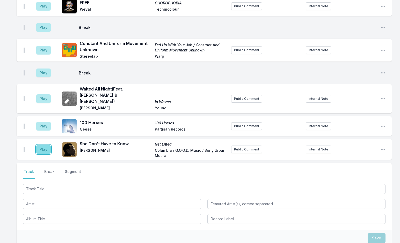
click at [44, 145] on button "Play" at bounding box center [43, 149] width 14 height 9
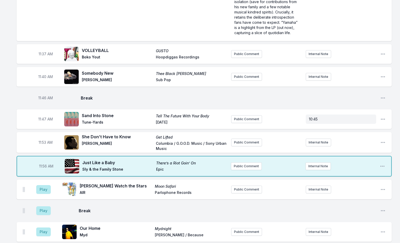
scroll to position [1291, 0]
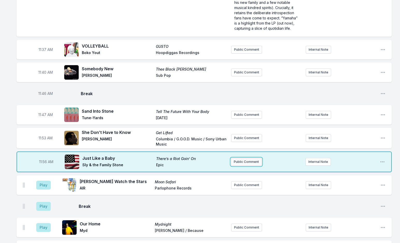
click at [238, 158] on button "Public Comment" at bounding box center [246, 162] width 31 height 8
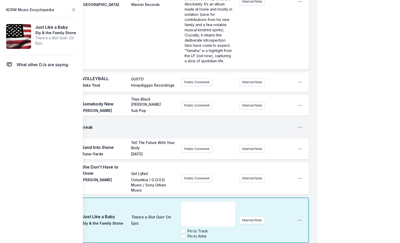
scroll to position [1395, 0]
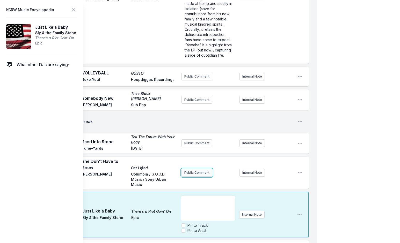
click at [192, 169] on button "Public Comment" at bounding box center [197, 173] width 31 height 8
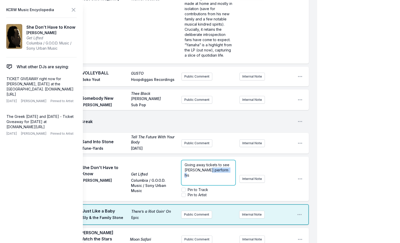
drag, startPoint x: 228, startPoint y: 129, endPoint x: 209, endPoint y: 129, distance: 18.1
click at [209, 163] on span "Giving away tickets to see [PERSON_NAME] perform his" at bounding box center [208, 170] width 46 height 15
drag, startPoint x: 196, startPoint y: 143, endPoint x: 179, endPoint y: 143, distance: 16.3
click at [179, 157] on div "11:53 AM She Don’t Have to Know Get Lifted [PERSON_NAME] Columbia / G.O.O.D. Mu…" at bounding box center [163, 179] width 292 height 45
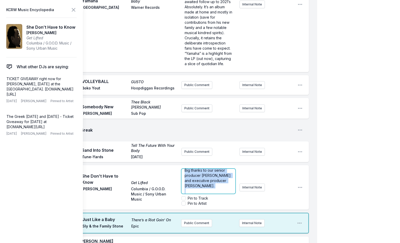
scroll to position [233, 0]
drag, startPoint x: 185, startPoint y: 137, endPoint x: 227, endPoint y: 160, distance: 47.7
click at [227, 169] on form "Giving away tickets to see [PERSON_NAME] celebrate and perform his debut album …" at bounding box center [209, 187] width 54 height 37
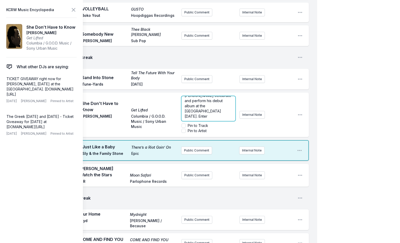
scroll to position [1464, 0]
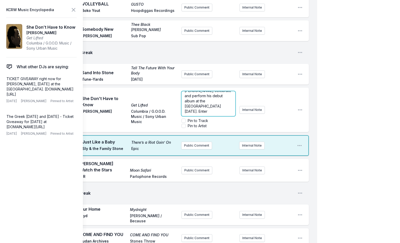
click at [225, 91] on div "Giving away tickets to see [PERSON_NAME] celebrate and perform his debut album …" at bounding box center [209, 103] width 54 height 25
click at [75, 9] on icon at bounding box center [73, 9] width 3 height 3
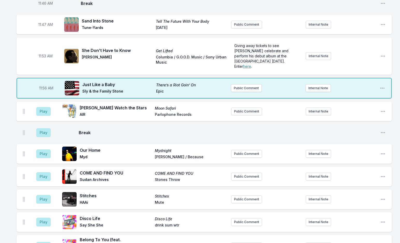
scroll to position [1308, 0]
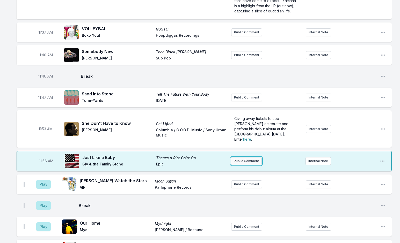
click at [245, 157] on button "Public Comment" at bounding box center [246, 161] width 31 height 8
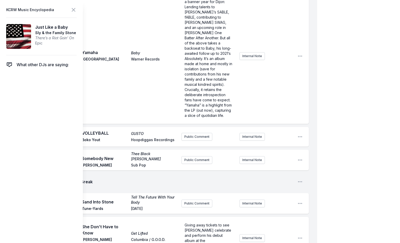
scroll to position [1438, 0]
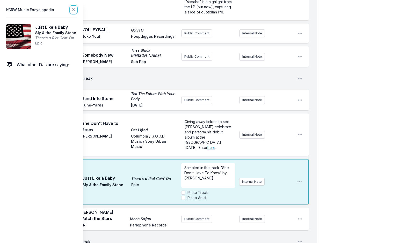
click at [74, 9] on icon at bounding box center [73, 10] width 6 height 6
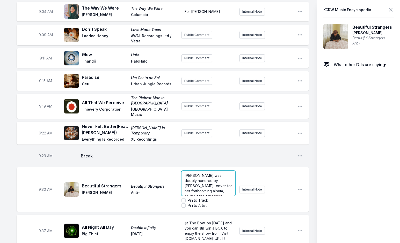
scroll to position [117, 0]
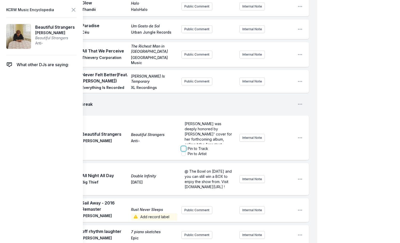
click at [185, 151] on input "Pin to Track" at bounding box center [184, 149] width 4 height 4
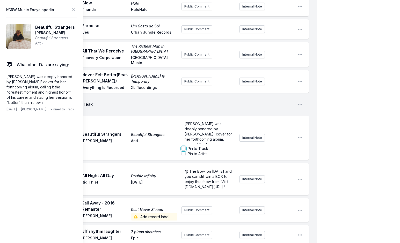
checkbox input "true"
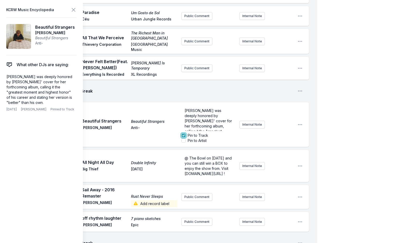
scroll to position [143, 0]
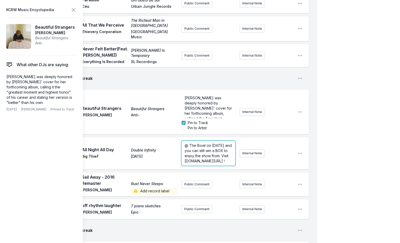
click at [204, 156] on div "@ The Bowl on [DATE] and you can still win a BOX to enjoy the show from. Visit …" at bounding box center [209, 153] width 54 height 25
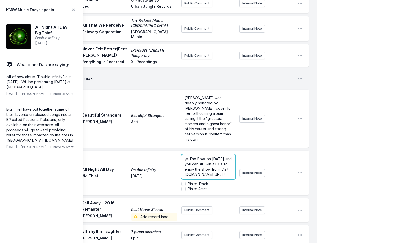
scroll to position [10, 0]
click at [184, 190] on input "Pin to Artist" at bounding box center [184, 189] width 4 height 4
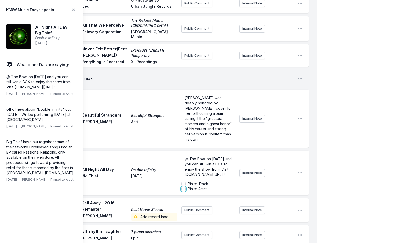
checkbox input "true"
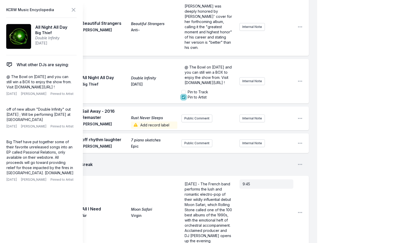
scroll to position [247, 0]
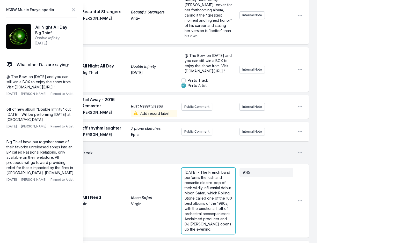
click at [195, 182] on span "[DATE] - The French band performs the lush and romantic electro-pop of their wi…" at bounding box center [209, 200] width 48 height 61
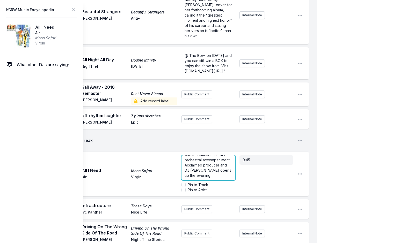
scroll to position [0, 0]
click at [183, 192] on input "Pin to Artist" at bounding box center [184, 190] width 4 height 4
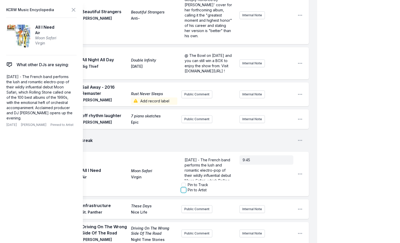
checkbox input "true"
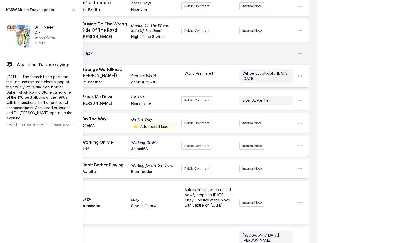
scroll to position [454, 0]
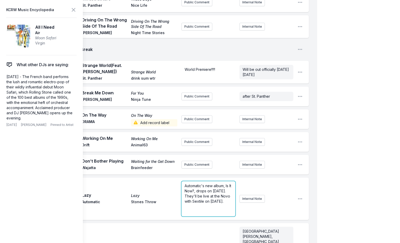
click at [196, 195] on span "Automatic's new album, Is It Now?, drops on [DATE]. They'll be live at the Novo…" at bounding box center [209, 194] width 48 height 20
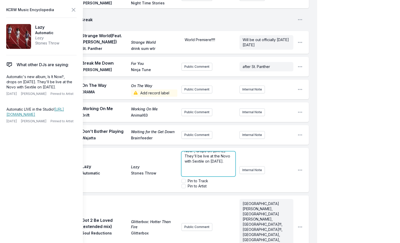
scroll to position [586, 0]
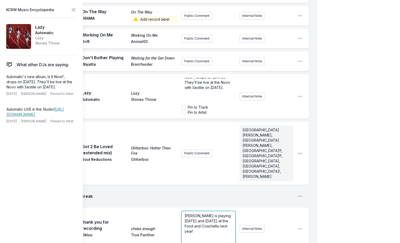
click at [195, 214] on span "[PERSON_NAME] is playing [DATE] and [DATE] at the Fond and Coachella next year!" at bounding box center [208, 224] width 47 height 20
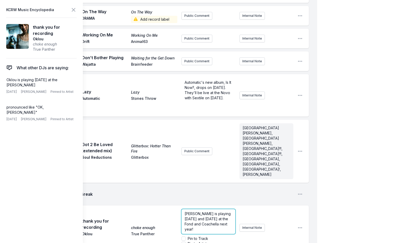
scroll to position [10, 0]
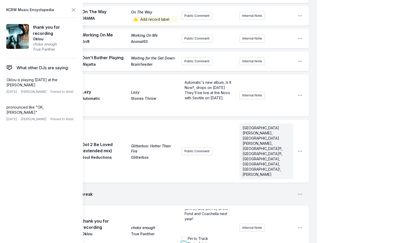
click at [184, 242] on input "Pin to Artist" at bounding box center [184, 244] width 4 height 4
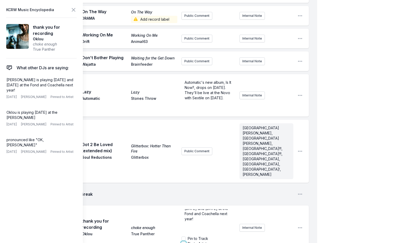
checkbox input "true"
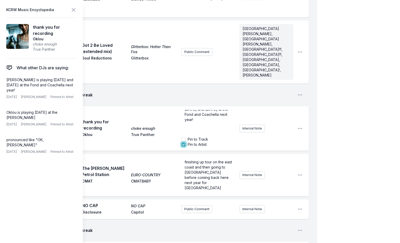
scroll to position [690, 0]
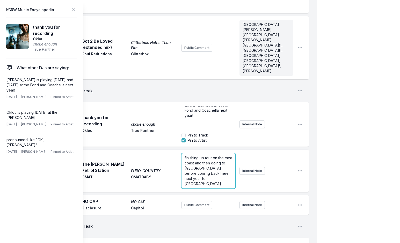
click at [197, 156] on span "finishing up tour on the east coast and then going to [GEOGRAPHIC_DATA] before …" at bounding box center [209, 171] width 48 height 30
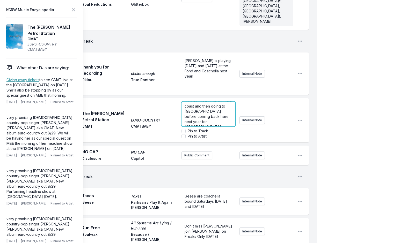
scroll to position [794, 0]
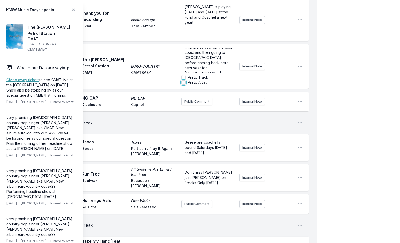
click at [183, 81] on input "Pin to Artist" at bounding box center [184, 83] width 4 height 4
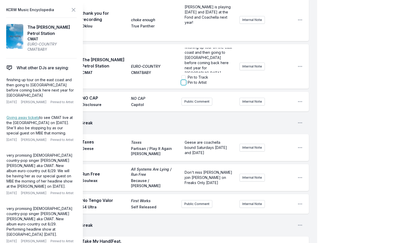
checkbox input "true"
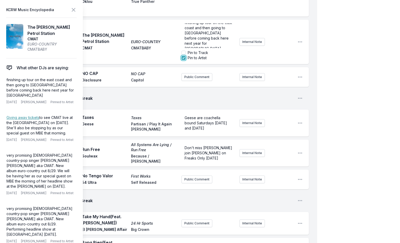
scroll to position [820, 0]
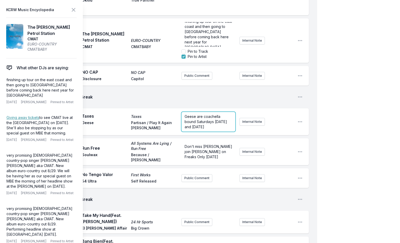
click at [194, 114] on span "Geese are coachella bound Saturdays [DATE] and [DATE]" at bounding box center [206, 121] width 43 height 15
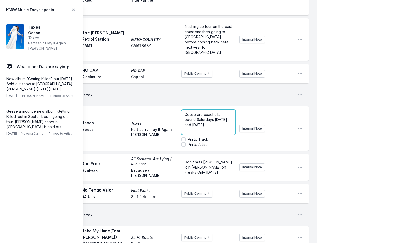
scroll to position [816, 0]
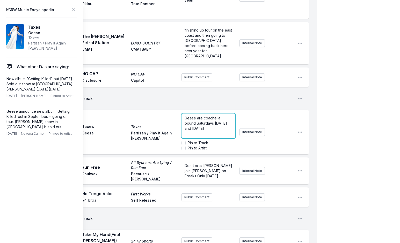
click at [205, 116] on p "Geese are coachella bound Saturdays [DATE] and [DATE]" at bounding box center [209, 124] width 48 height 16
click at [185, 146] on input "Pin to Artist" at bounding box center [184, 148] width 4 height 4
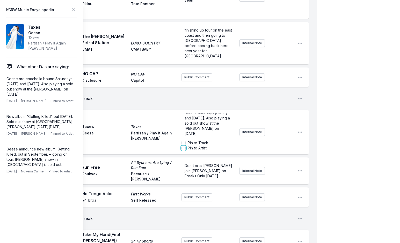
checkbox input "true"
click at [193, 161] on div "Don't miss [PERSON_NAME] join [PERSON_NAME] on Freaks Only [DATE]" at bounding box center [209, 171] width 54 height 20
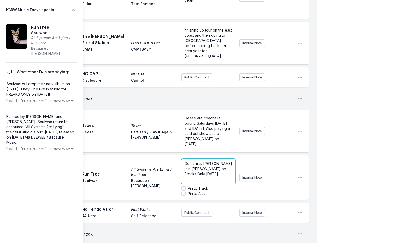
scroll to position [0, 0]
click at [75, 11] on icon at bounding box center [73, 10] width 6 height 6
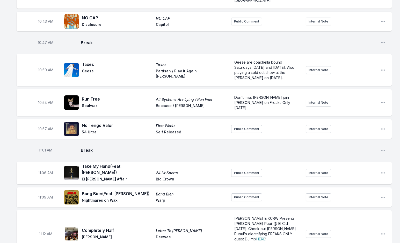
scroll to position [868, 0]
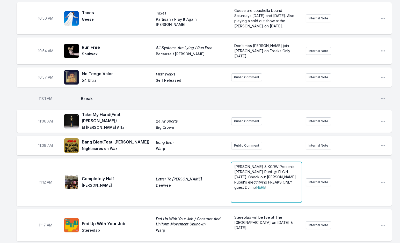
click at [248, 165] on span "[PERSON_NAME] & KCRW Presents [PERSON_NAME] Pupil @ El Cid [DATE]. Check out [P…" at bounding box center [265, 177] width 63 height 25
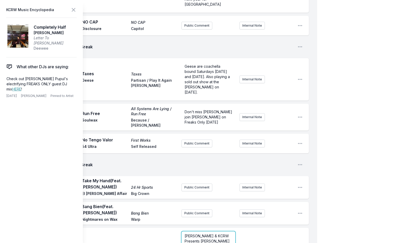
scroll to position [919, 0]
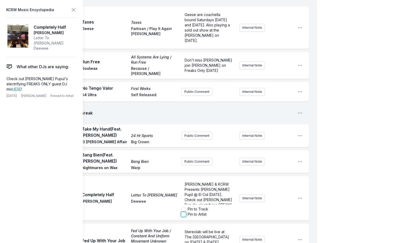
click at [183, 213] on input "Pin to Artist" at bounding box center [184, 215] width 4 height 4
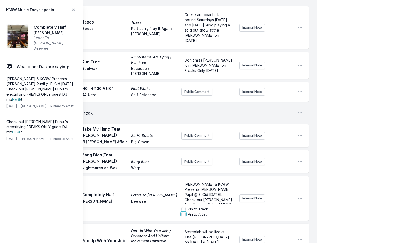
checkbox input "true"
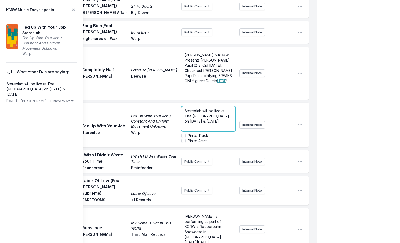
scroll to position [1075, 0]
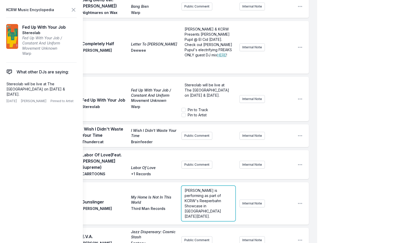
click at [191, 186] on form "[PERSON_NAME] is performing as part of KCRW's Reeperbahn Showcase in [GEOGRAPHI…" at bounding box center [209, 203] width 54 height 35
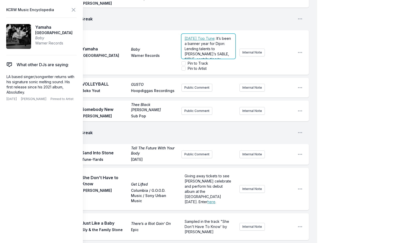
scroll to position [1255, 0]
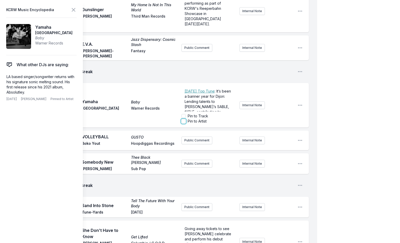
click at [184, 119] on input "Pin to Artist" at bounding box center [184, 121] width 4 height 4
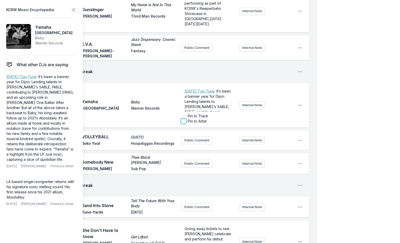
checkbox input "true"
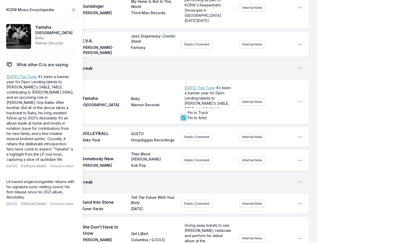
scroll to position [1281, 0]
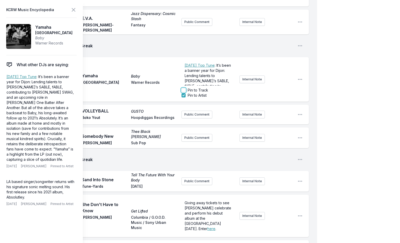
click at [183, 88] on input "Pin to Track" at bounding box center [184, 90] width 4 height 4
checkbox input "false"
checkbox input "true"
checkbox input "false"
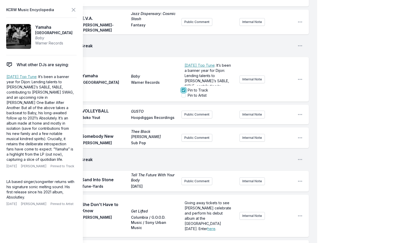
scroll to position [1333, 0]
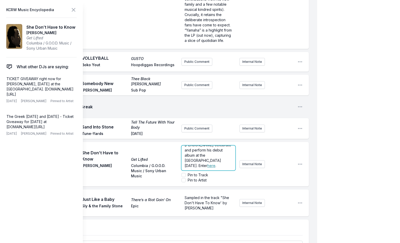
scroll to position [1436, 0]
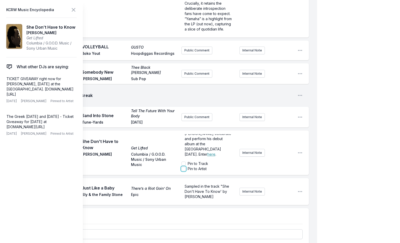
click at [185, 167] on input "Pin to Artist" at bounding box center [184, 169] width 4 height 4
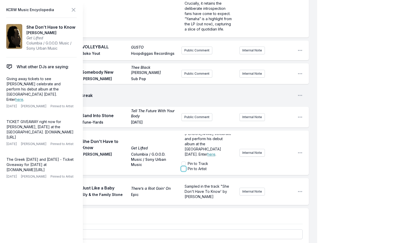
checkbox input "true"
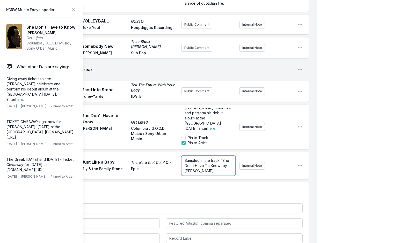
click at [201, 158] on p "Sampled in the track "She Don't Have To Know' by [PERSON_NAME]" at bounding box center [209, 166] width 48 height 16
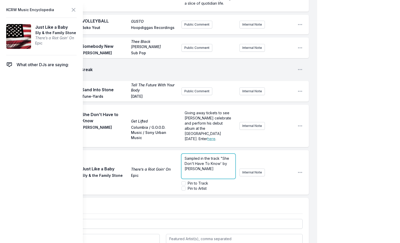
scroll to position [0, 0]
click at [183, 182] on input "Pin to Track" at bounding box center [184, 184] width 4 height 4
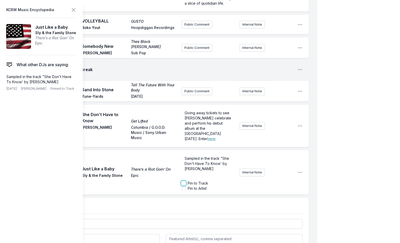
checkbox input "true"
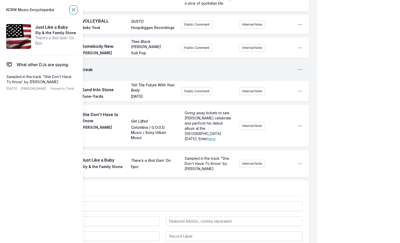
click at [75, 11] on icon at bounding box center [73, 9] width 3 height 3
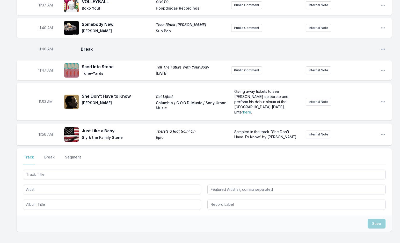
scroll to position [1341, 0]
